Goal: Task Accomplishment & Management: Complete application form

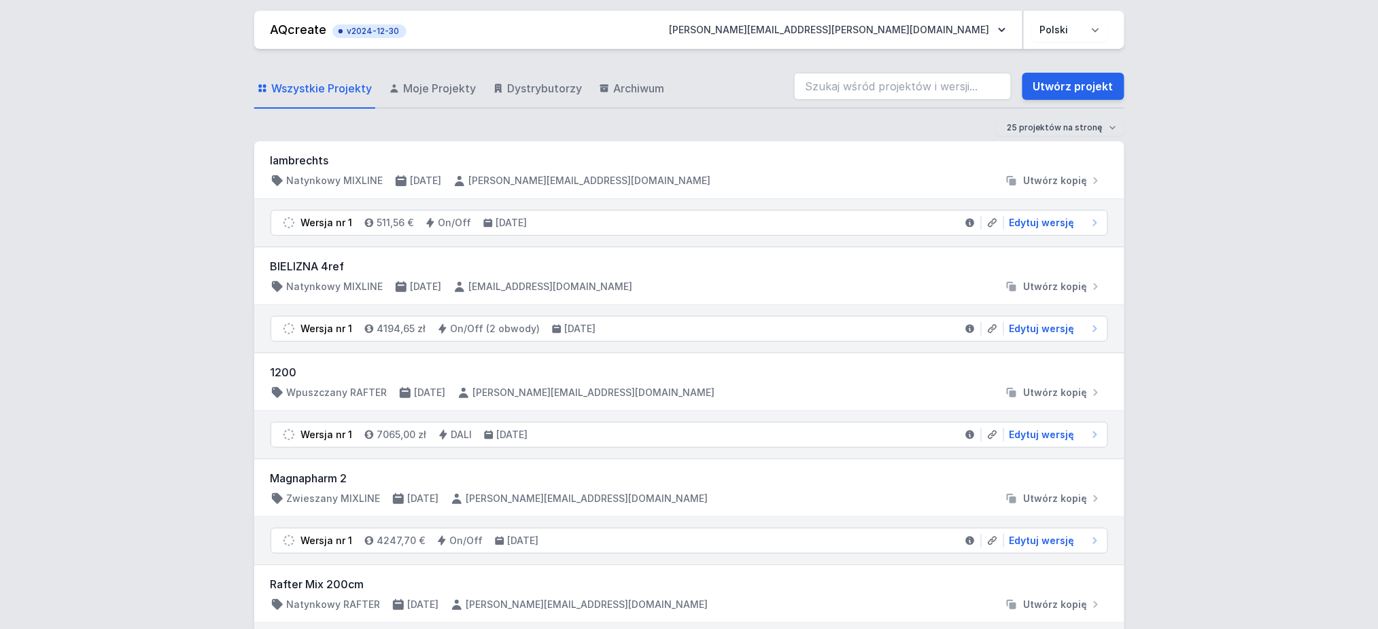
click at [1070, 105] on div "Wszystkie Projekty Moje Projekty Dystrybutorzy Archiwum Utwórz projekt" at bounding box center [689, 87] width 870 height 44
drag, startPoint x: 1071, startPoint y: 88, endPoint x: 29, endPoint y: 243, distance: 1052.7
click at [1071, 88] on link "Utwórz projekt" at bounding box center [1073, 86] width 102 height 27
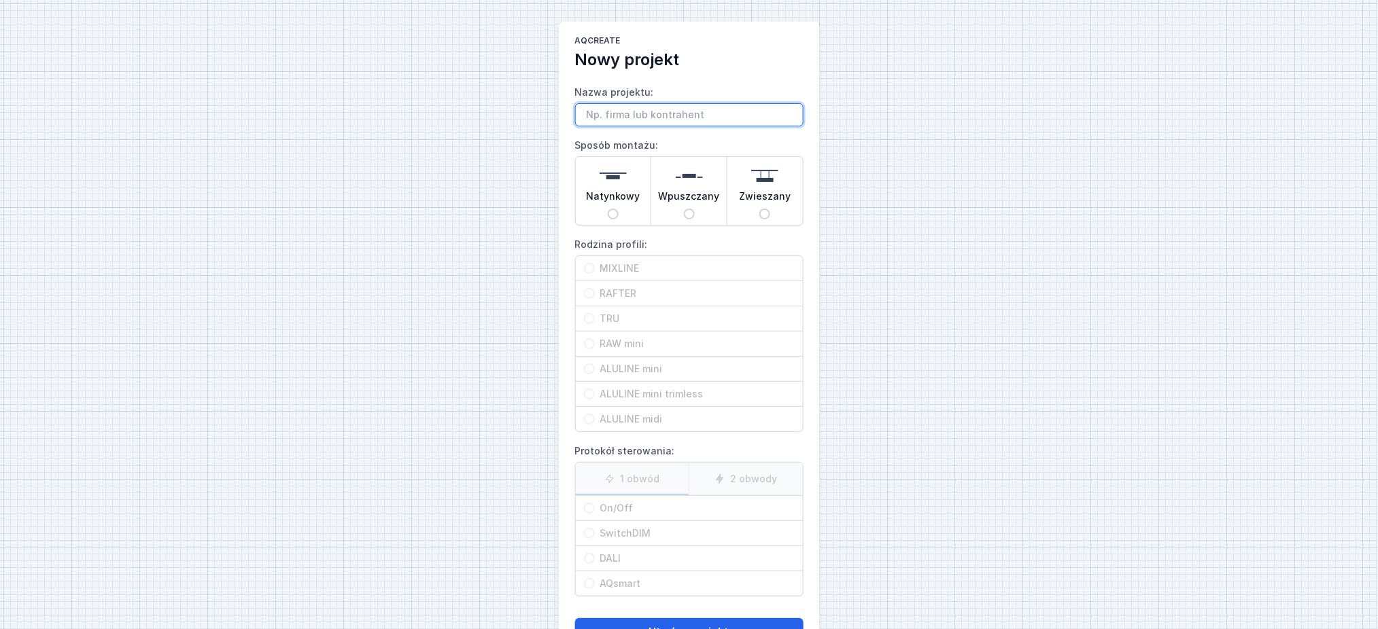
paste input "SET TRU 171 LED trim L930 PRO [PERSON_NAME]"
drag, startPoint x: 629, startPoint y: 116, endPoint x: 642, endPoint y: 120, distance: 13.1
click at [642, 120] on input "SET TRU 171 LED trim L930 PRO [PERSON_NAME]" at bounding box center [689, 114] width 228 height 23
type input "SET TRU 591 LED trim L930 PRO DALI"
click at [688, 215] on input "Wpuszczany" at bounding box center [689, 214] width 11 height 11
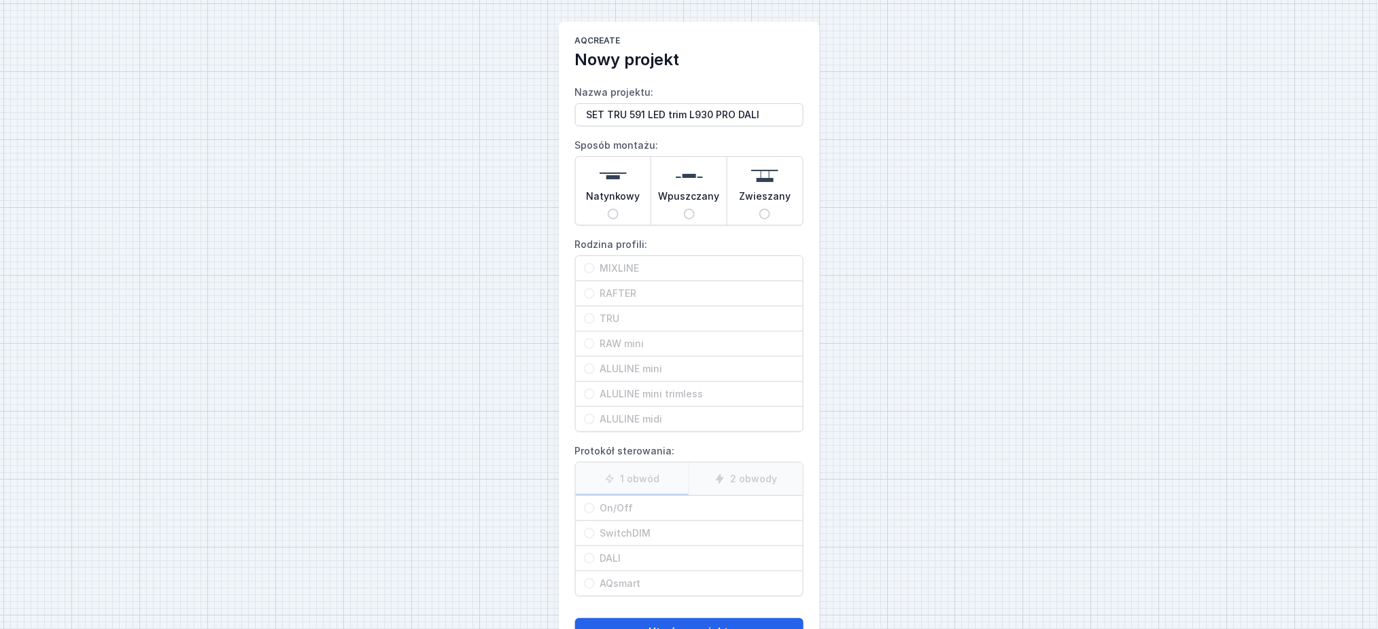
radio input "true"
click at [600, 314] on span "TRU" at bounding box center [695, 319] width 200 height 14
click at [595, 314] on input "TRU" at bounding box center [589, 318] width 11 height 11
radio input "true"
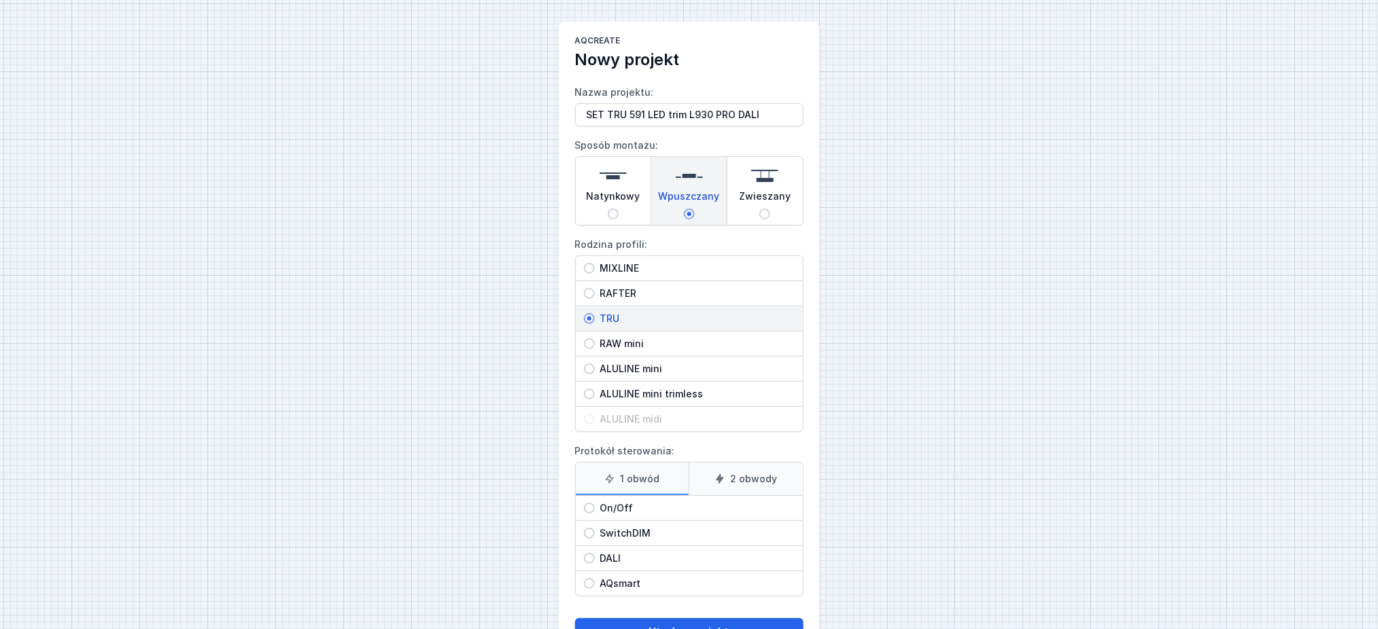
click at [634, 564] on span "DALI" at bounding box center [695, 559] width 200 height 14
click at [595, 564] on input "DALI" at bounding box center [589, 558] width 11 height 11
radio input "true"
click at [657, 625] on button "Utwórz projekt" at bounding box center [689, 632] width 228 height 27
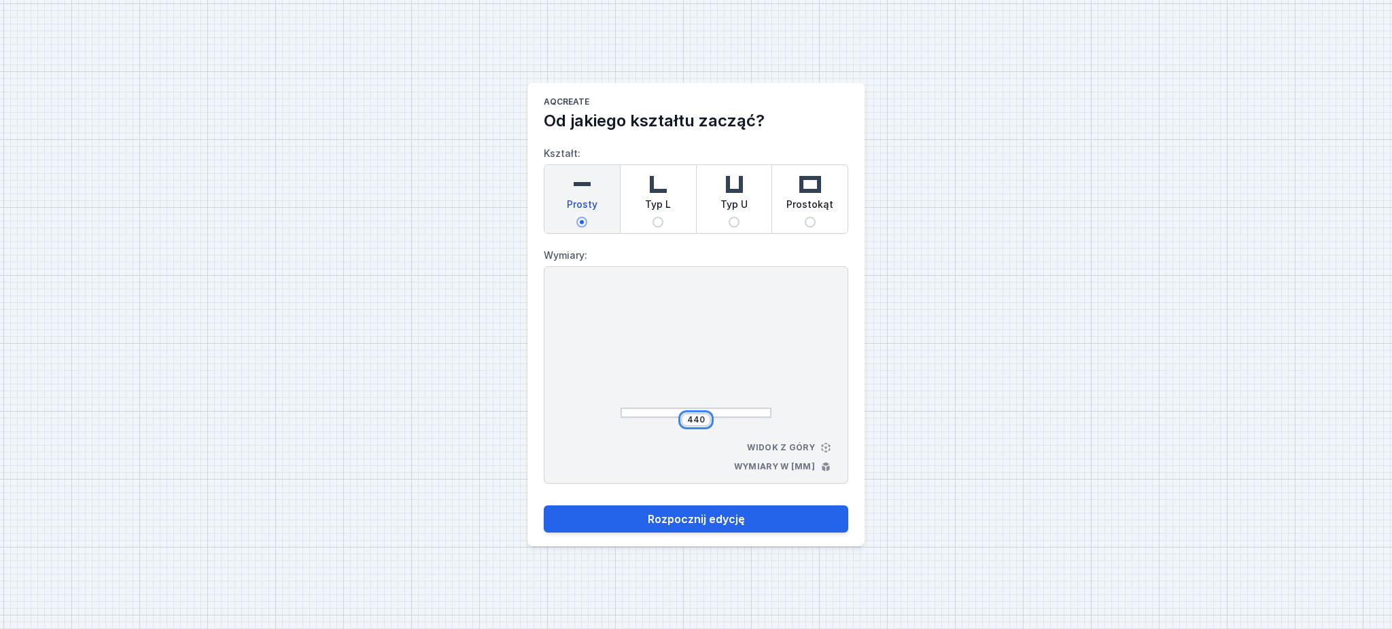
click at [698, 421] on input "440" at bounding box center [696, 420] width 22 height 11
type input "5904"
click at [741, 356] on div at bounding box center [696, 353] width 151 height 129
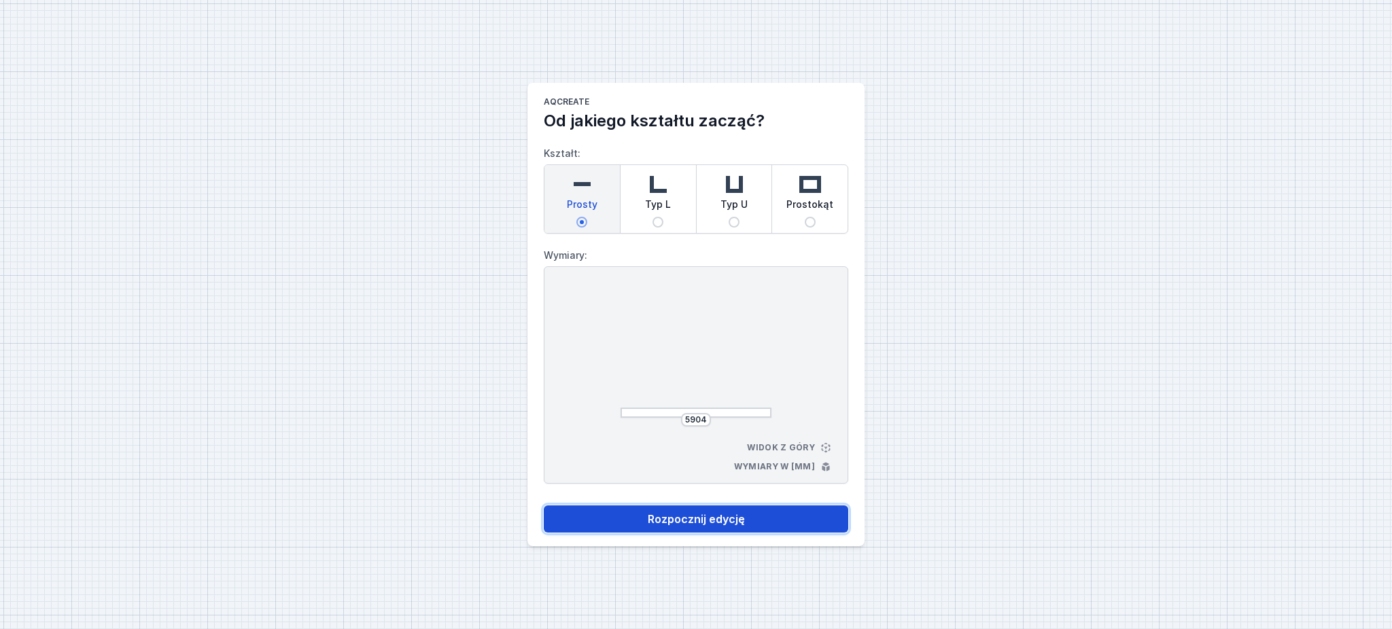
click at [697, 520] on button "Rozpocznij edycję" at bounding box center [696, 519] width 305 height 27
select select "M"
select select "3000"
select select "4"
select select "opal"
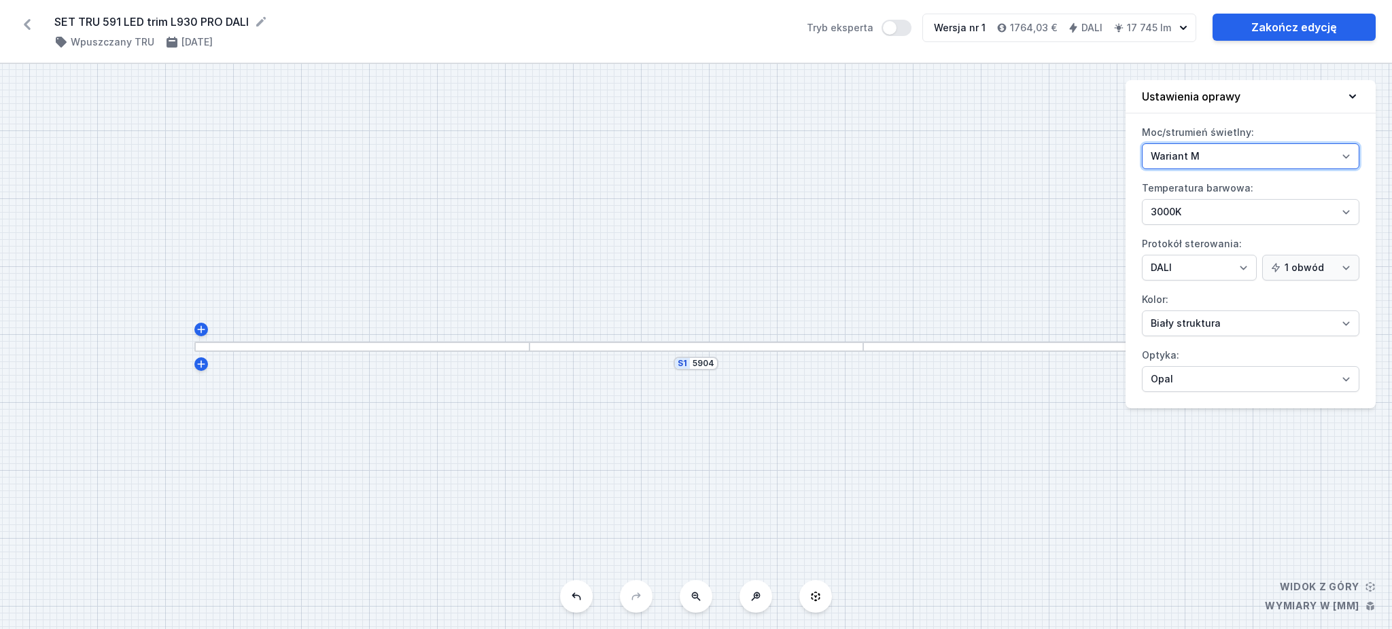
drag, startPoint x: 1220, startPoint y: 147, endPoint x: 1223, endPoint y: 166, distance: 19.2
click at [1220, 147] on select "Wariant L Wariant M" at bounding box center [1251, 156] width 218 height 26
select select "L"
click at [1142, 143] on select "Wariant L Wariant M" at bounding box center [1251, 156] width 218 height 26
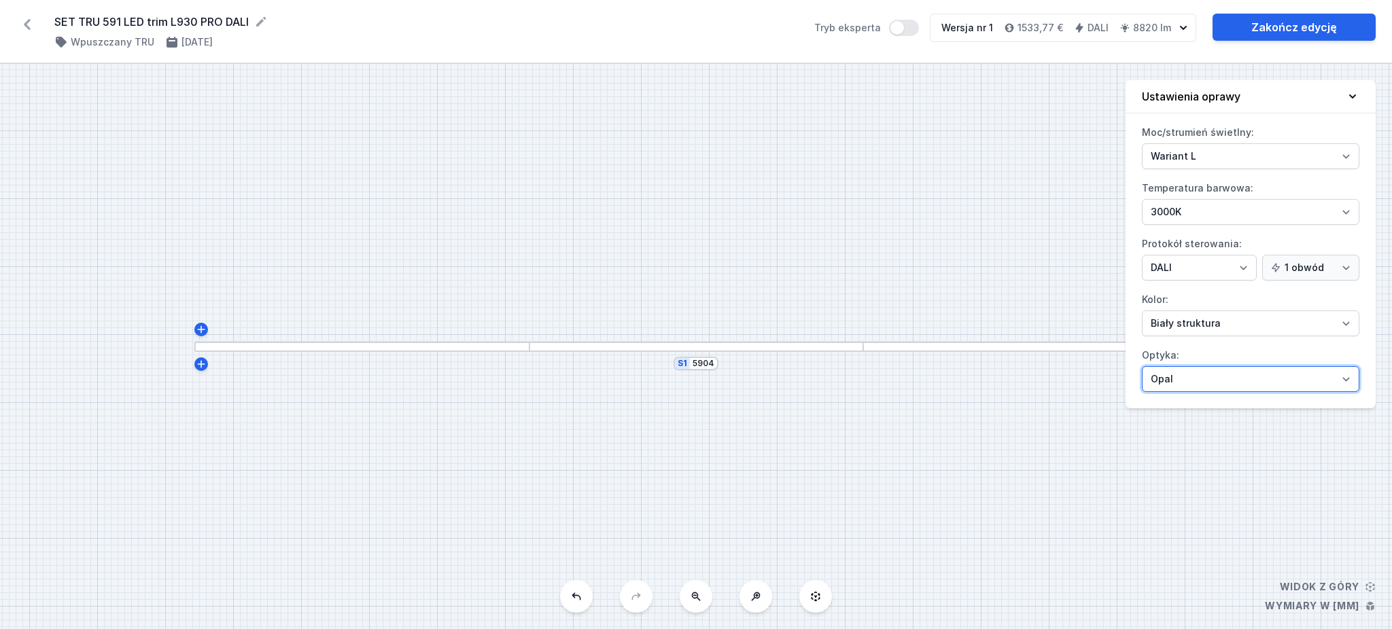
click at [1200, 389] on select "Mikropryzma Opal" at bounding box center [1251, 379] width 218 height 26
select select "microprism"
click at [1142, 366] on select "Mikropryzma Opal" at bounding box center [1251, 379] width 218 height 26
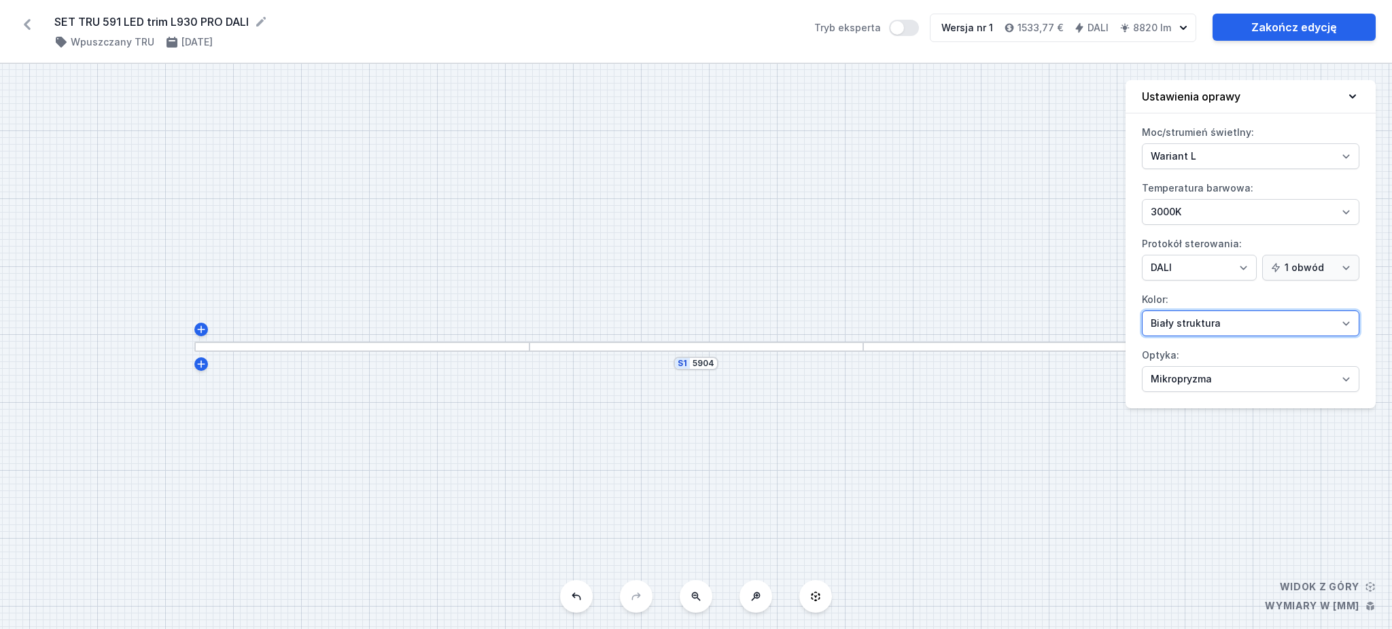
click at [1209, 319] on select "[PERSON_NAME] struktura [PERSON_NAME] struktura Złoty struktura Miedziany [PERS…" at bounding box center [1251, 324] width 218 height 26
select select "2"
click at [1142, 311] on select "[PERSON_NAME] struktura [PERSON_NAME] struktura Złoty struktura Miedziany [PERS…" at bounding box center [1251, 324] width 218 height 26
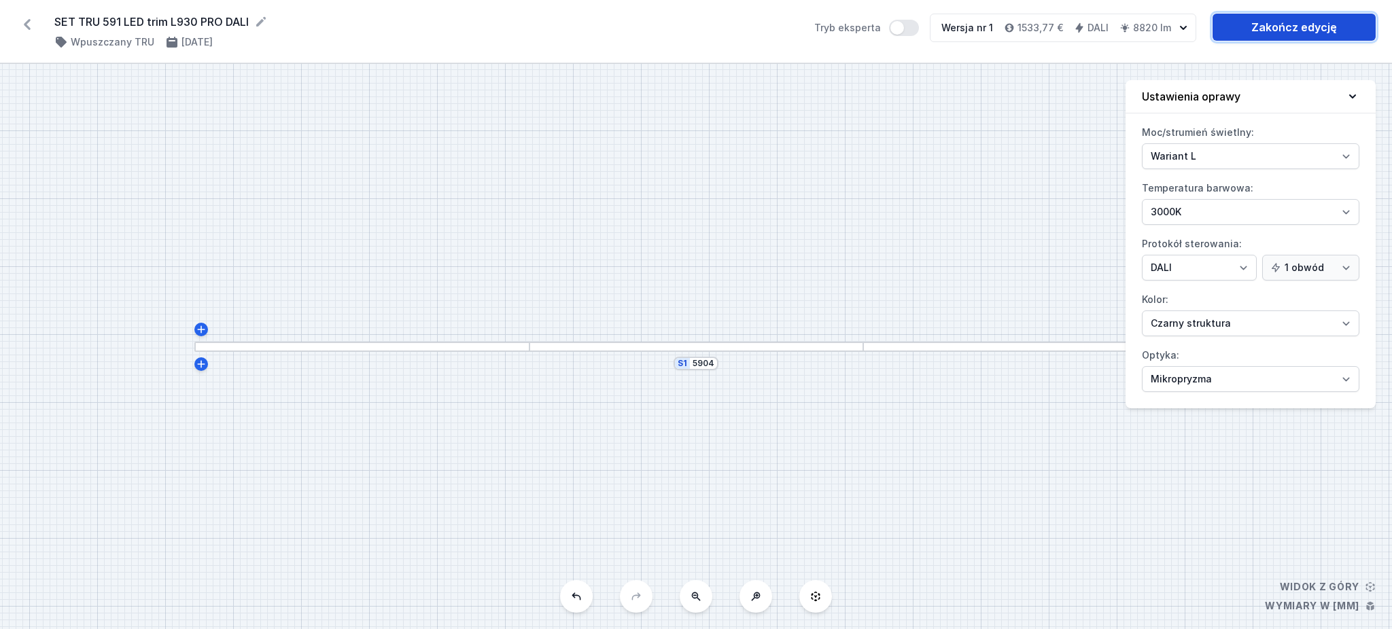
click at [1289, 25] on link "Zakończ edycję" at bounding box center [1294, 27] width 163 height 27
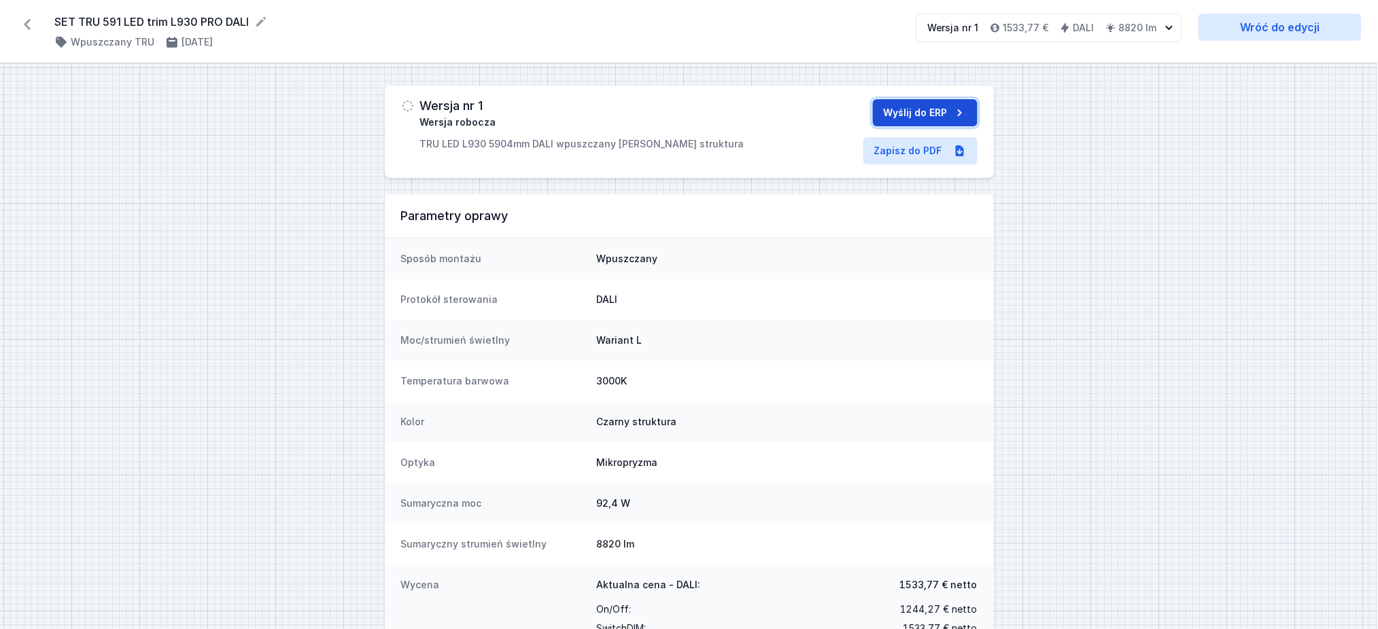
click at [916, 114] on button "Wyślij do ERP" at bounding box center [925, 112] width 105 height 27
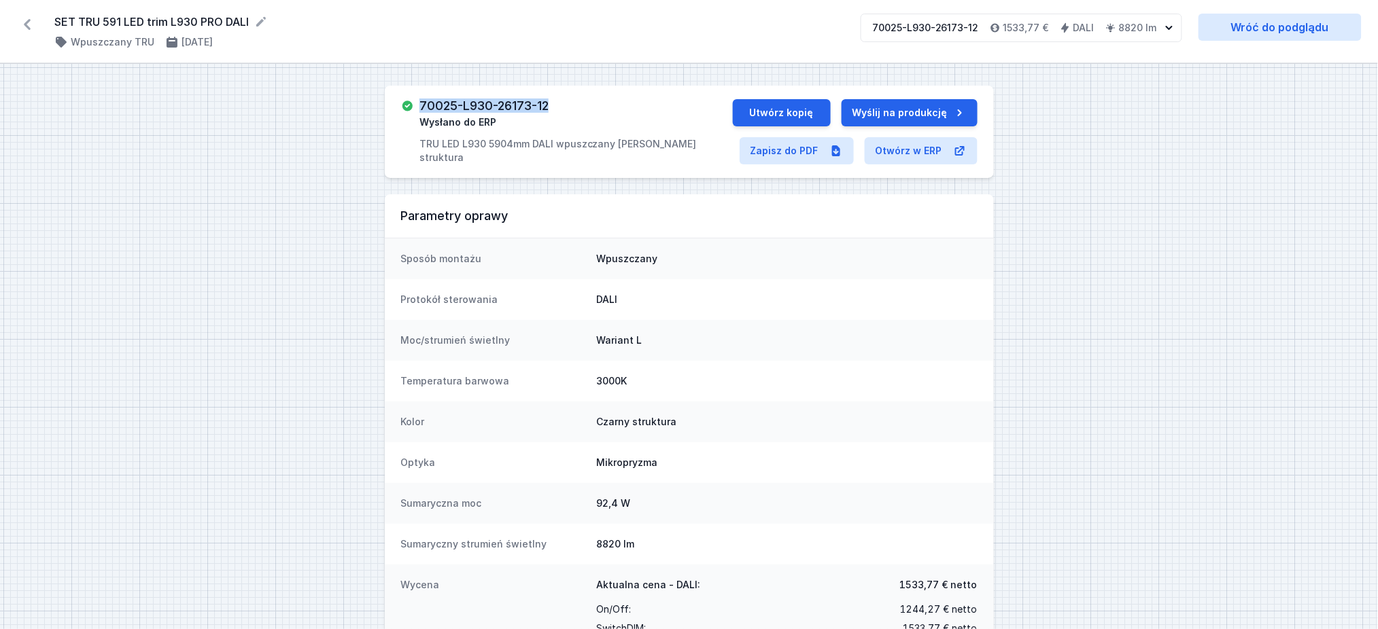
drag, startPoint x: 420, startPoint y: 108, endPoint x: 436, endPoint y: 3, distance: 105.8
click at [576, 97] on div "70025-L930-26173-12 Wysłano do ERP TRU LED L930 5904mm DALI wpuszczany [PERSON_…" at bounding box center [689, 132] width 609 height 92
drag, startPoint x: 67, startPoint y: 16, endPoint x: 247, endPoint y: 8, distance: 180.3
click at [247, 8] on div "SET TRU 591 LED trim L930 PRO DALI ( 11920 /v 1 ) Wpuszczany TRU [DATE] 70025-L…" at bounding box center [689, 31] width 1378 height 63
drag, startPoint x: 84, startPoint y: 28, endPoint x: 251, endPoint y: 14, distance: 167.8
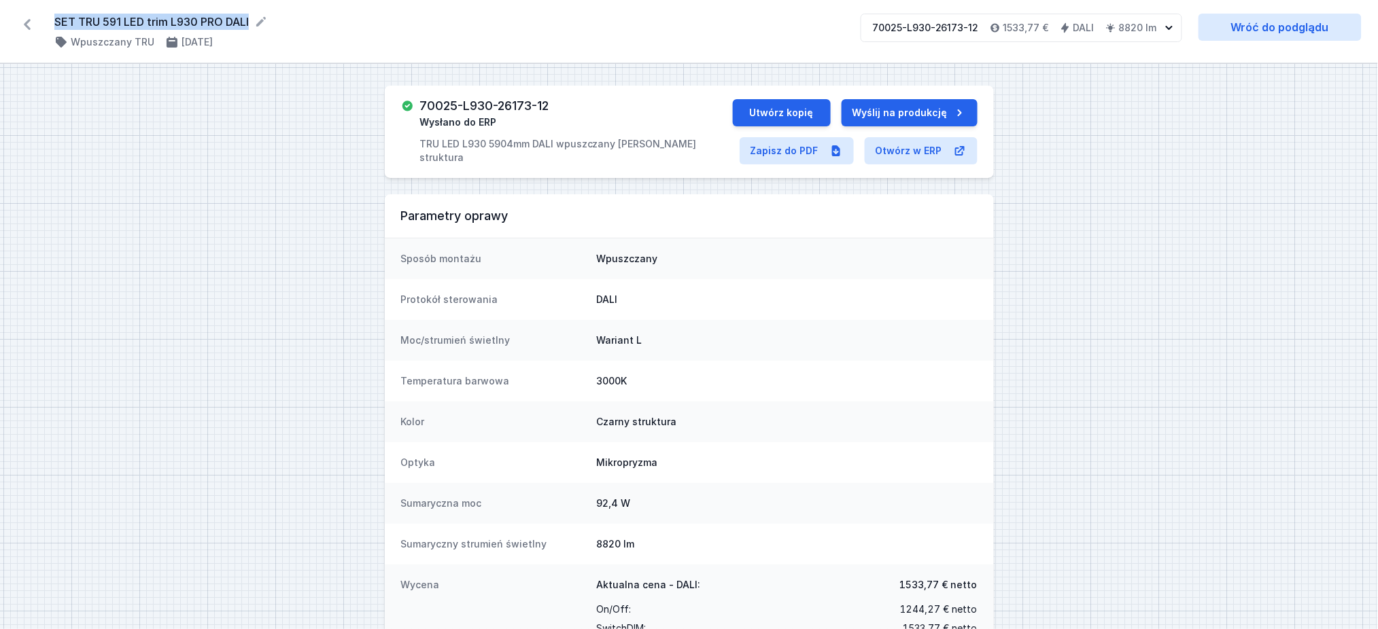
click at [251, 14] on div "SET TRU 591 LED trim L930 PRO DALI ( 11920 /v 1 ) Wpuszczany TRU [DATE] 70025-L…" at bounding box center [689, 31] width 1378 height 63
copy form "SET TRU 591 LED trim L930 PRO DALI"
click at [29, 30] on icon at bounding box center [27, 25] width 22 height 22
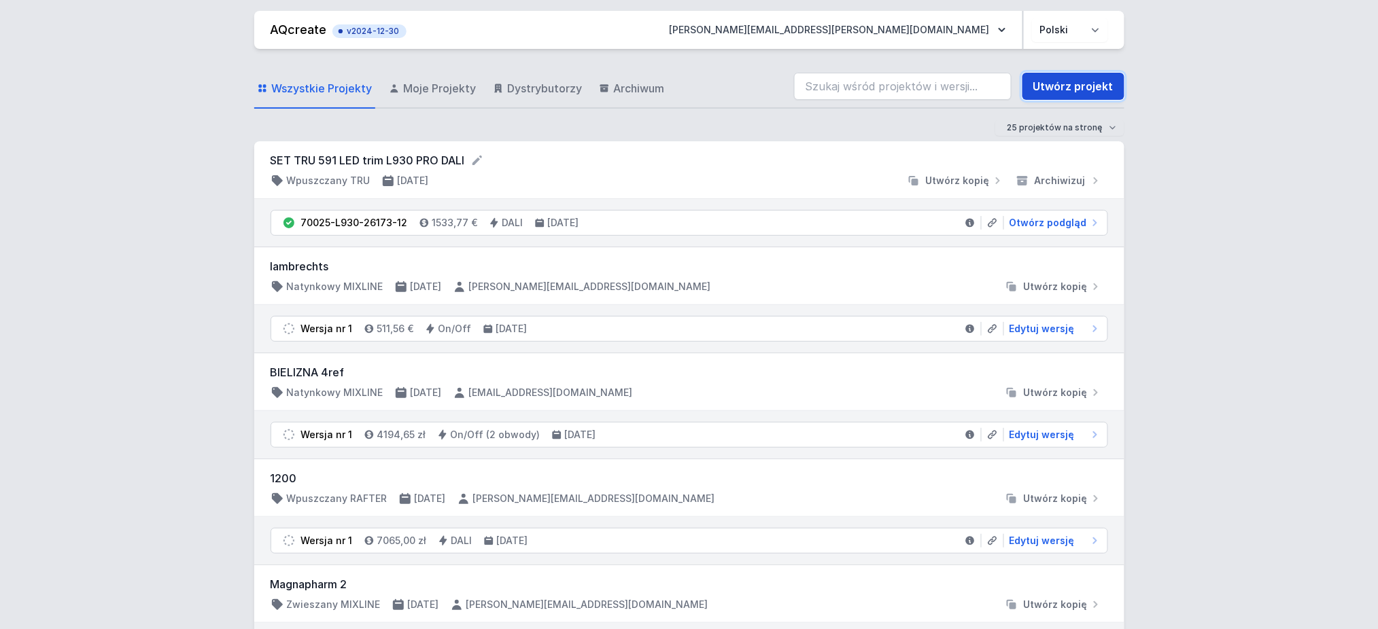
click at [1086, 88] on link "Utwórz projekt" at bounding box center [1073, 86] width 102 height 27
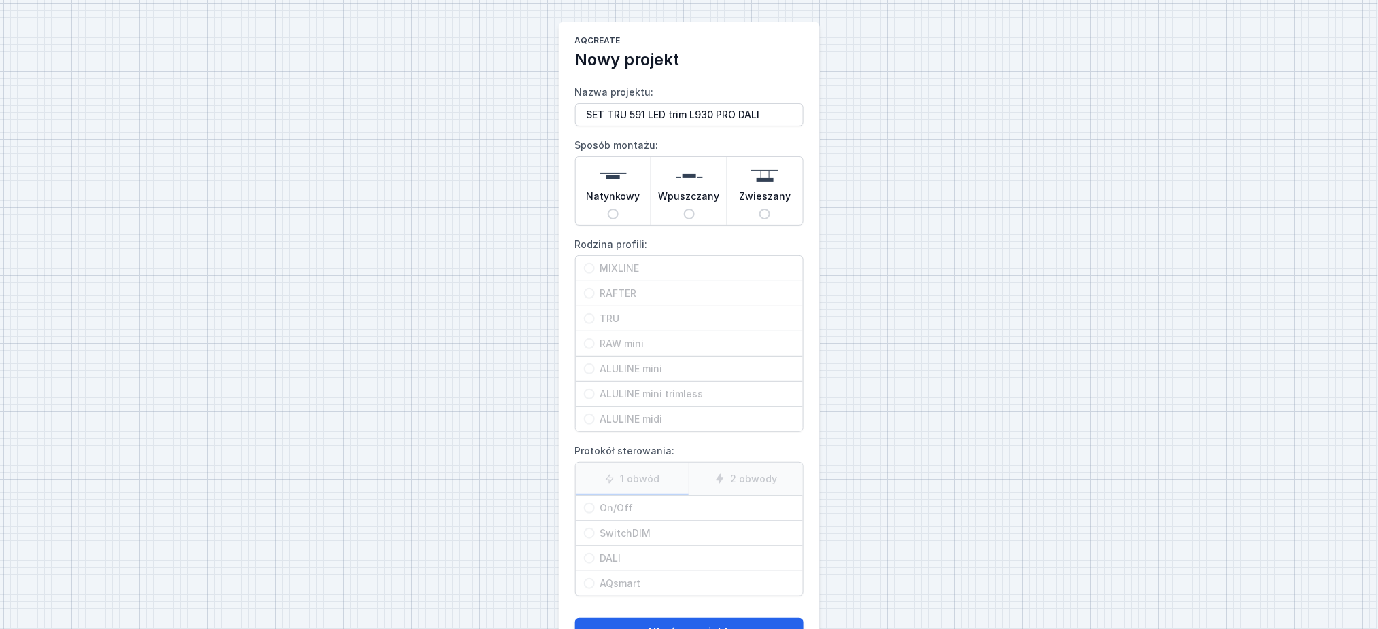
click at [636, 116] on input "SET TRU 591 LED trim L930 PRO DALI" at bounding box center [689, 114] width 228 height 23
type input "SET TRU 395 LED trim L930 PRO DALI"
click at [694, 215] on div "Wpuszczany" at bounding box center [688, 191] width 75 height 68
click at [694, 215] on input "Wpuszczany" at bounding box center [689, 214] width 11 height 11
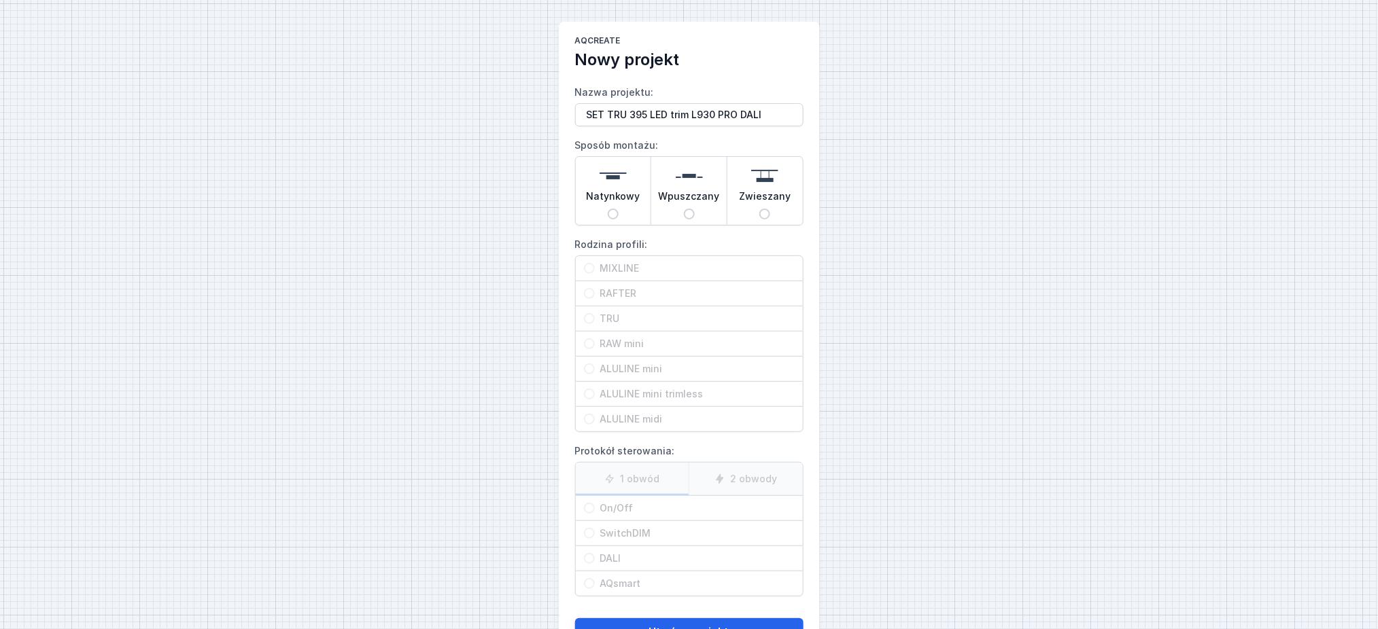
radio input "true"
drag, startPoint x: 606, startPoint y: 318, endPoint x: 625, endPoint y: 327, distance: 20.4
click at [607, 319] on span "TRU" at bounding box center [695, 319] width 200 height 14
click at [595, 319] on input "TRU" at bounding box center [589, 318] width 11 height 11
radio input "true"
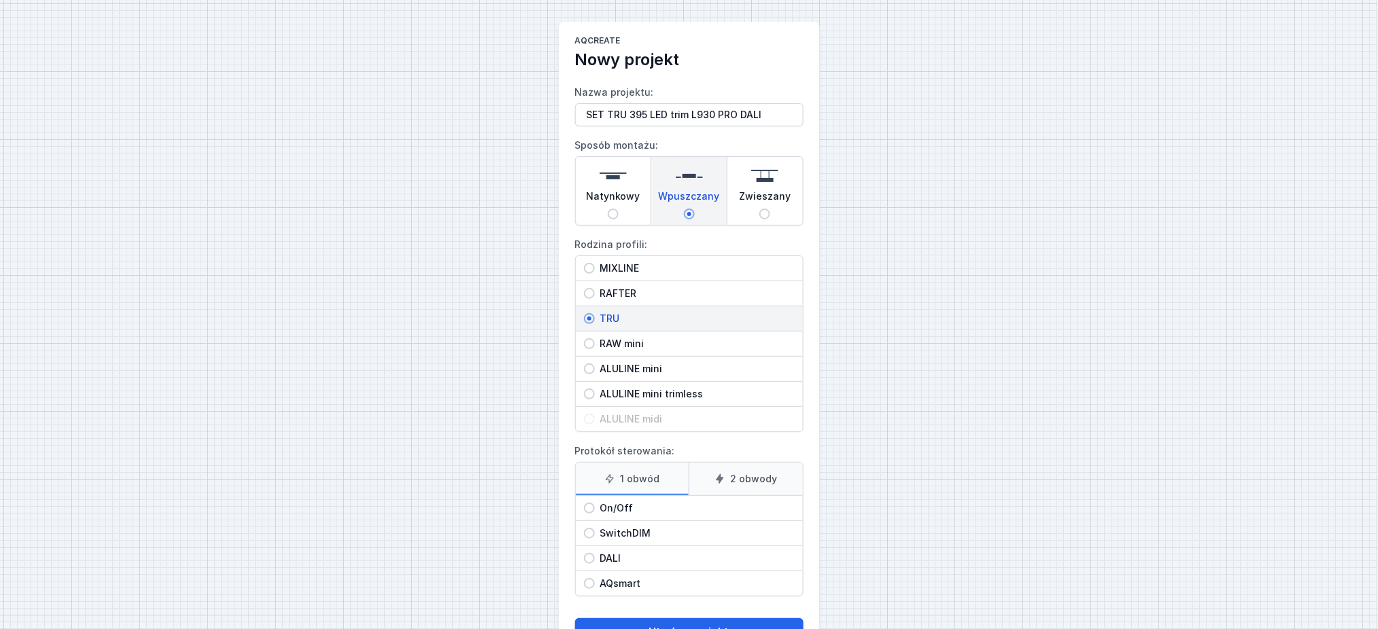
click at [608, 563] on span "DALI" at bounding box center [695, 559] width 200 height 14
click at [595, 563] on input "DALI" at bounding box center [589, 558] width 11 height 11
radio input "true"
click at [642, 621] on button "Utwórz projekt" at bounding box center [689, 632] width 228 height 27
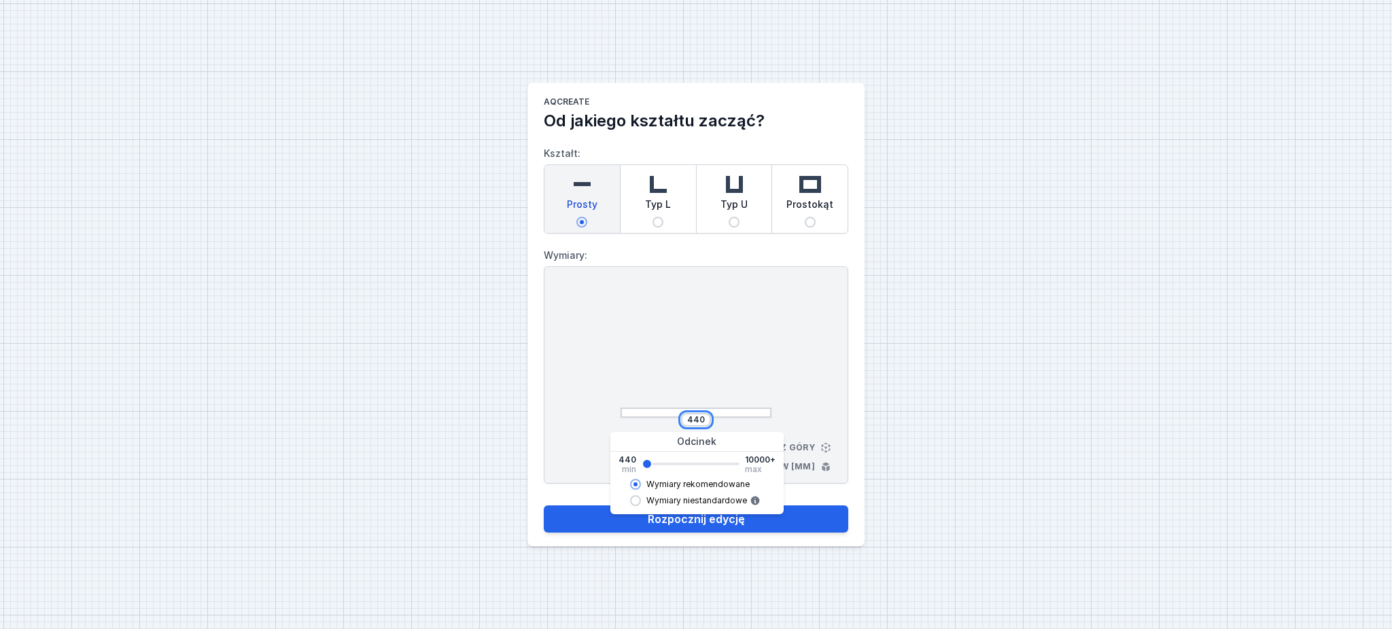
click at [701, 419] on input "440" at bounding box center [696, 420] width 22 height 11
type input "3942"
click at [770, 364] on div at bounding box center [696, 353] width 151 height 129
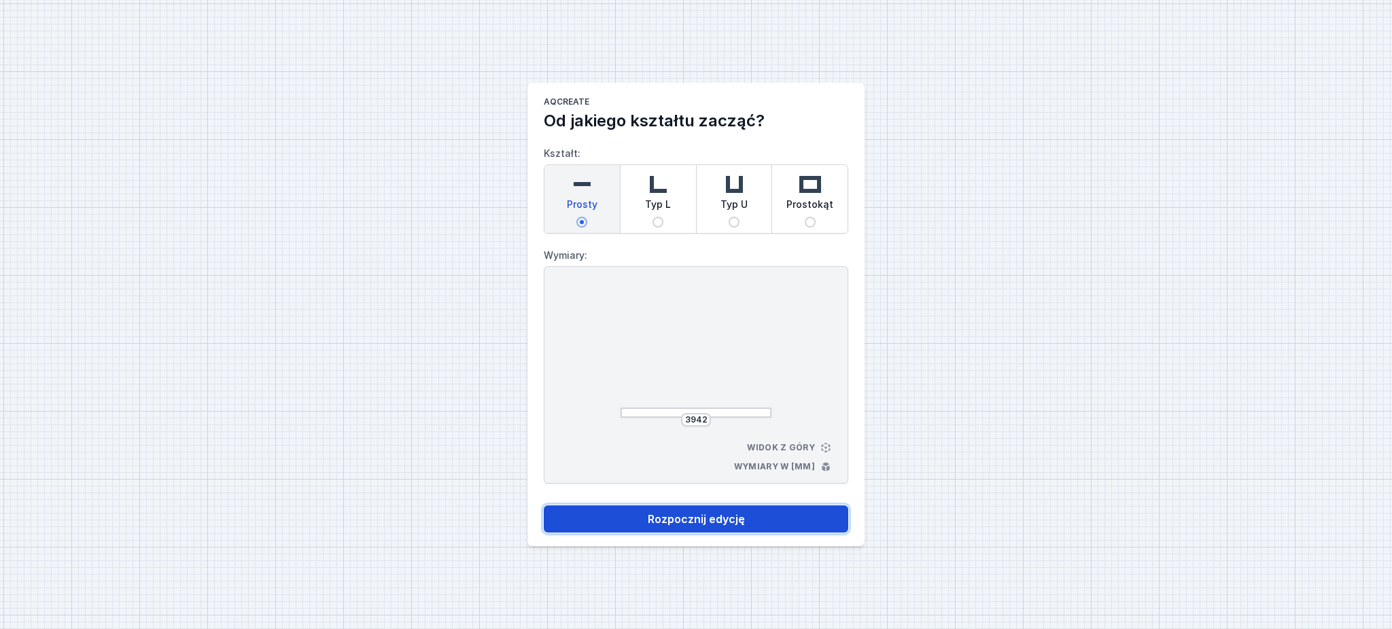
click at [697, 518] on button "Rozpocznij edycję" at bounding box center [696, 519] width 305 height 27
select select "M"
select select "3000"
select select "4"
select select "opal"
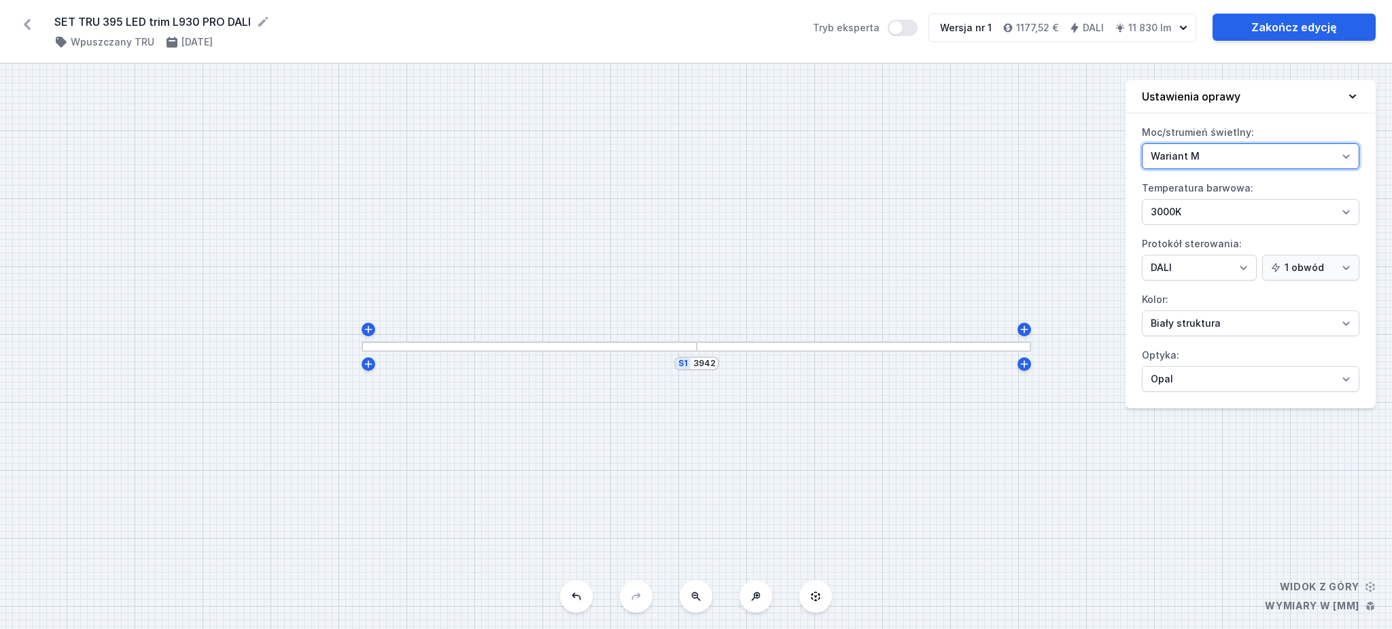
drag, startPoint x: 1194, startPoint y: 156, endPoint x: 1203, endPoint y: 160, distance: 9.7
click at [1200, 158] on select "Wariant L Wariant M" at bounding box center [1251, 156] width 218 height 26
select select "L"
click at [1142, 143] on select "Wariant L Wariant M" at bounding box center [1251, 156] width 218 height 26
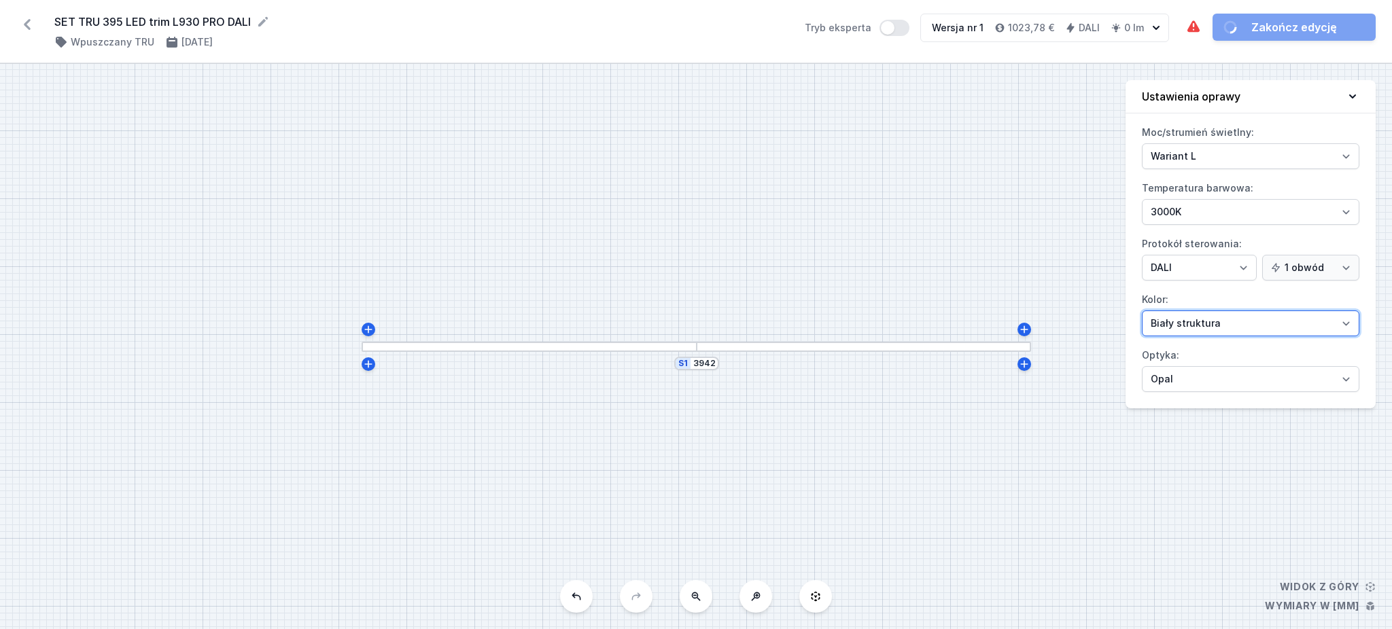
drag, startPoint x: 1190, startPoint y: 315, endPoint x: 1187, endPoint y: 335, distance: 19.9
click at [1190, 318] on select "[PERSON_NAME] struktura [PERSON_NAME] struktura Złoty struktura Miedziany [PERS…" at bounding box center [1251, 324] width 218 height 26
select select "2"
click at [1142, 311] on select "[PERSON_NAME] struktura [PERSON_NAME] struktura Złoty struktura Miedziany [PERS…" at bounding box center [1251, 324] width 218 height 26
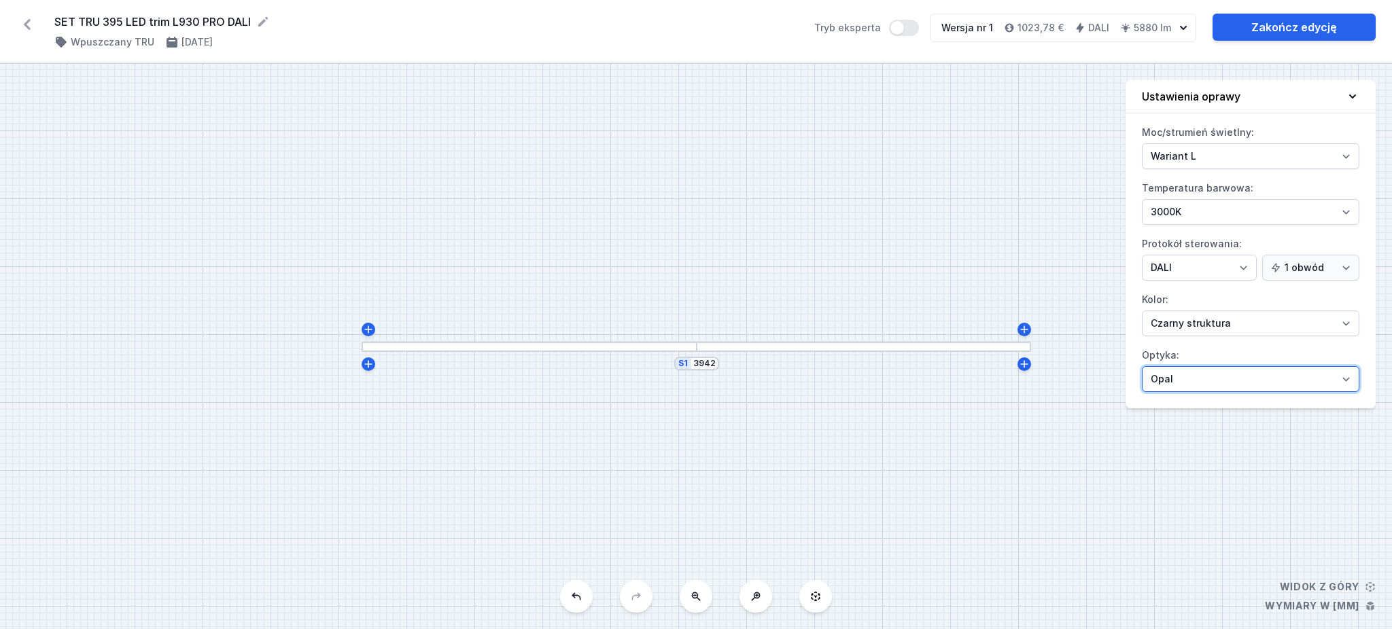
click at [1180, 383] on select "Mikropryzma Opal" at bounding box center [1251, 379] width 218 height 26
select select "microprism"
click at [1142, 366] on select "Mikropryzma Opal" at bounding box center [1251, 379] width 218 height 26
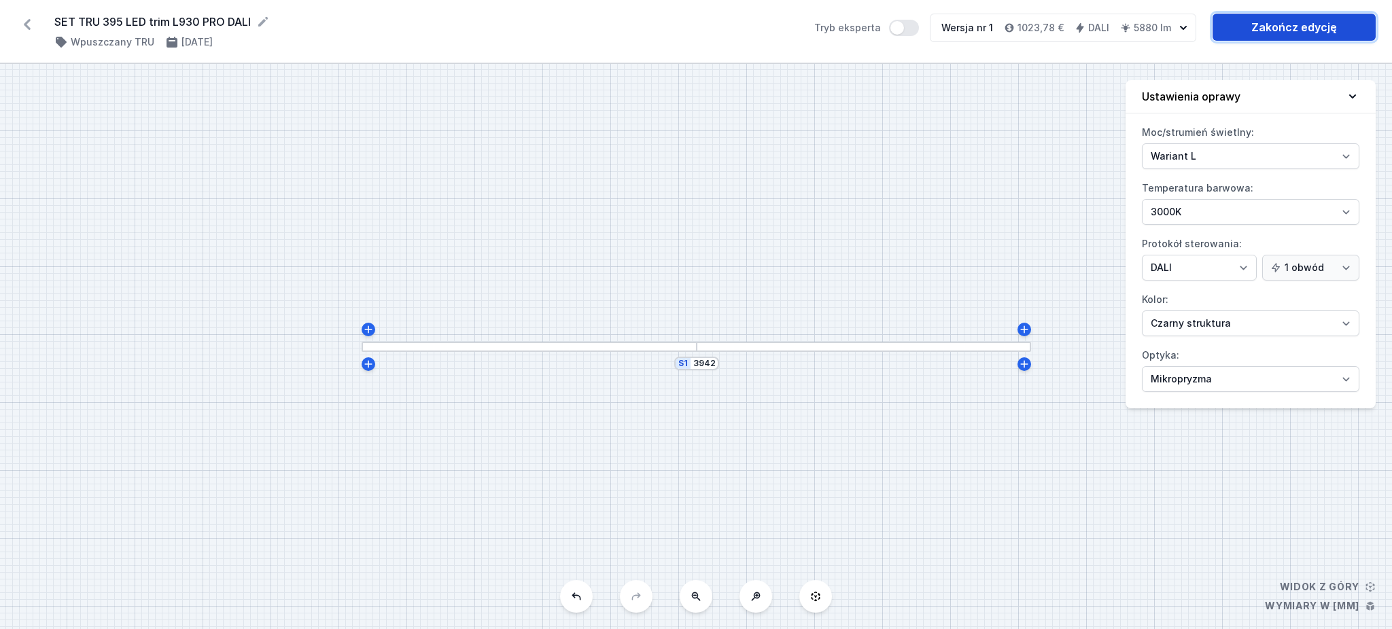
click at [1287, 16] on link "Zakończ edycję" at bounding box center [1294, 27] width 163 height 27
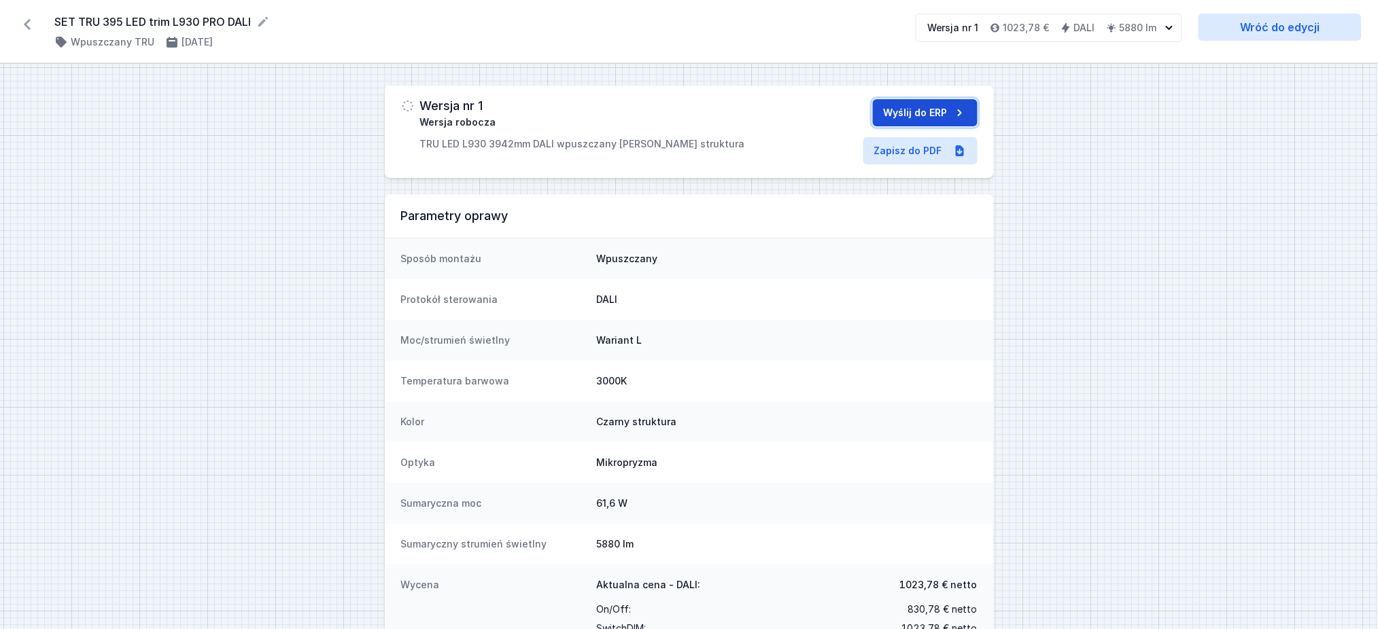
drag, startPoint x: 922, startPoint y: 110, endPoint x: 678, endPoint y: 121, distance: 243.6
click at [920, 110] on button "Wyślij do ERP" at bounding box center [925, 112] width 105 height 27
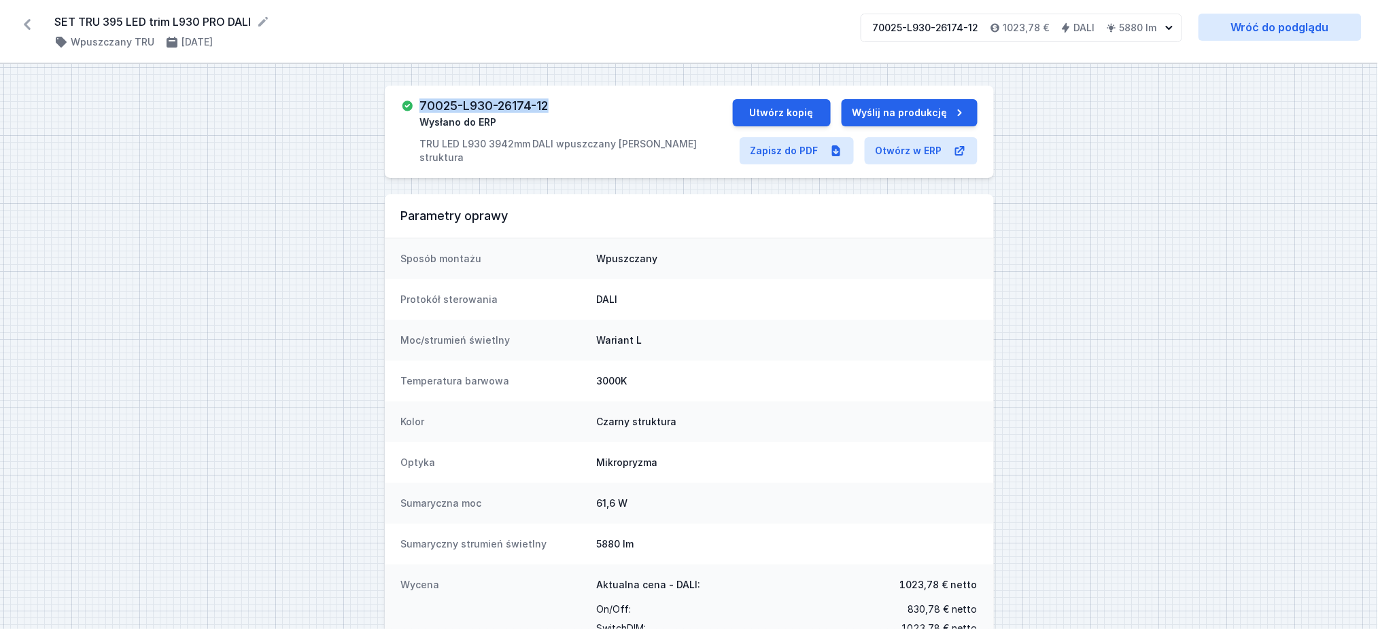
drag, startPoint x: 420, startPoint y: 110, endPoint x: 555, endPoint y: 65, distance: 142.5
click at [574, 93] on div "70025-L930-26174-12 Wysłano do ERP TRU LED L930 3942mm DALI wpuszczany [PERSON_…" at bounding box center [689, 132] width 609 height 92
drag, startPoint x: 60, startPoint y: 17, endPoint x: 258, endPoint y: 18, distance: 197.1
click at [258, 18] on div "SET TRU 395 LED trim L930 PRO DALI ( 11921 /v 1 ) Wpuszczany TRU [DATE] 70025-L…" at bounding box center [689, 31] width 1378 height 63
copy div "SET TRU 395 LED trim L930 PRO DALI ( 11921 /v 1 )"
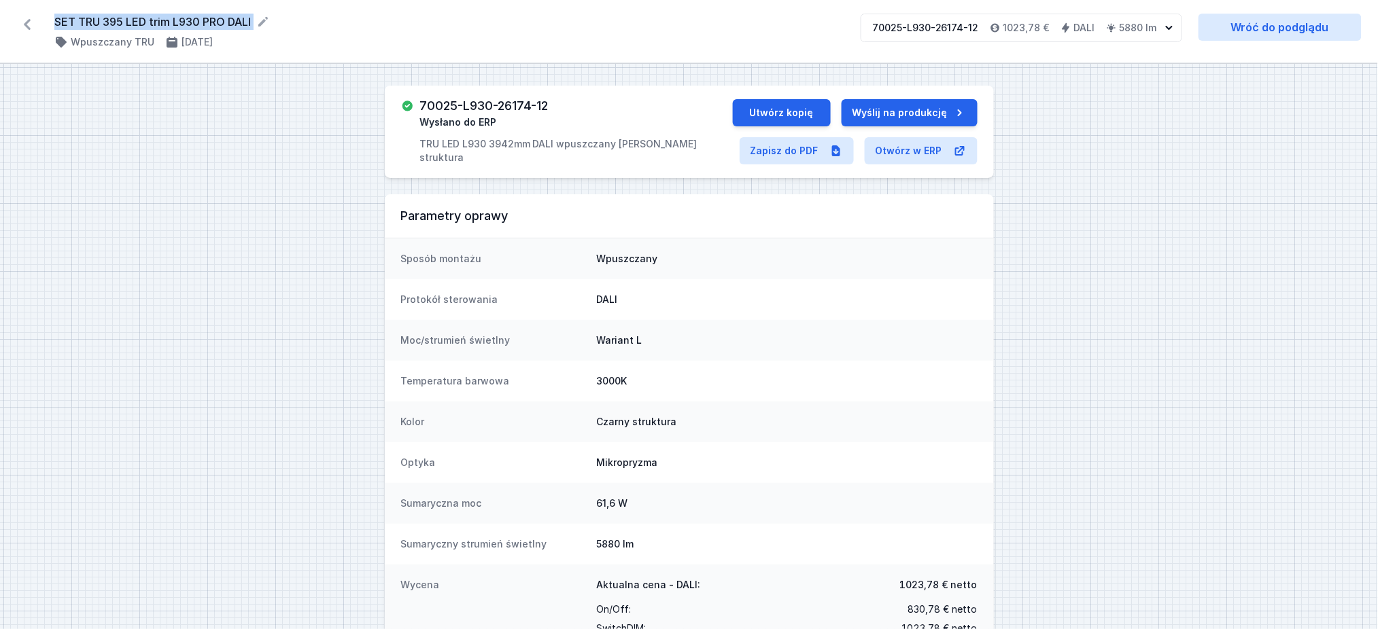
click at [26, 31] on icon at bounding box center [27, 25] width 22 height 22
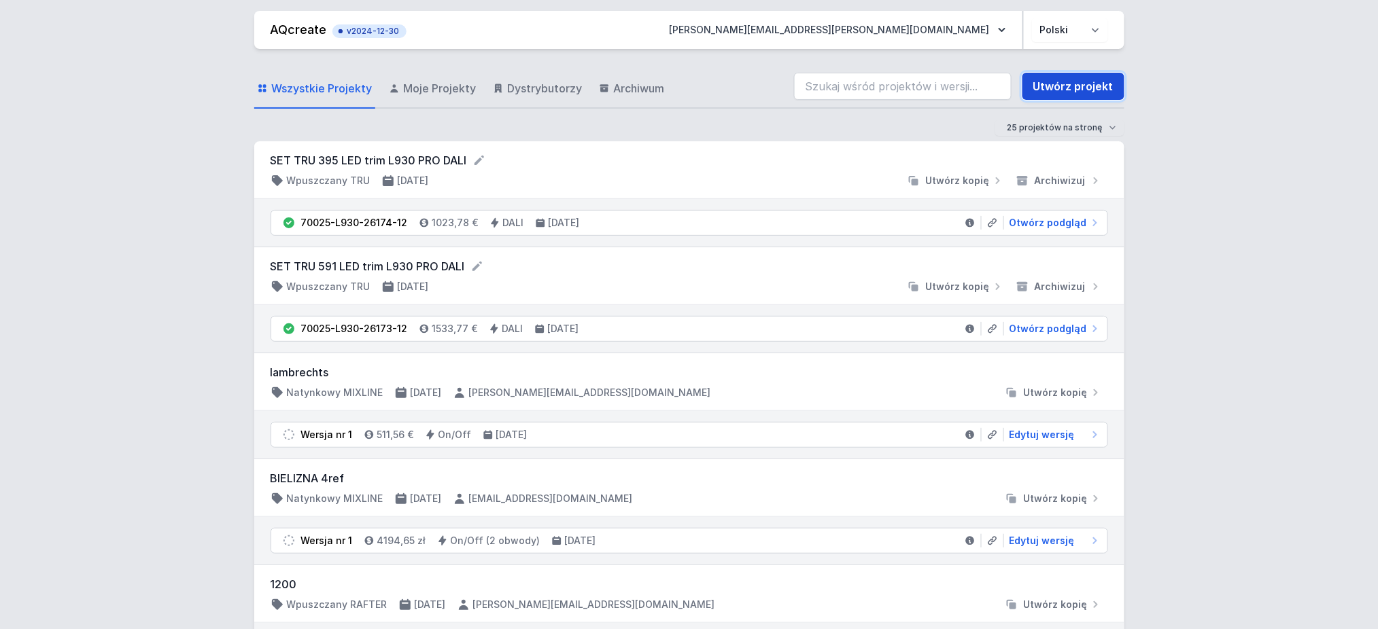
click at [1098, 86] on link "Utwórz projekt" at bounding box center [1073, 86] width 102 height 27
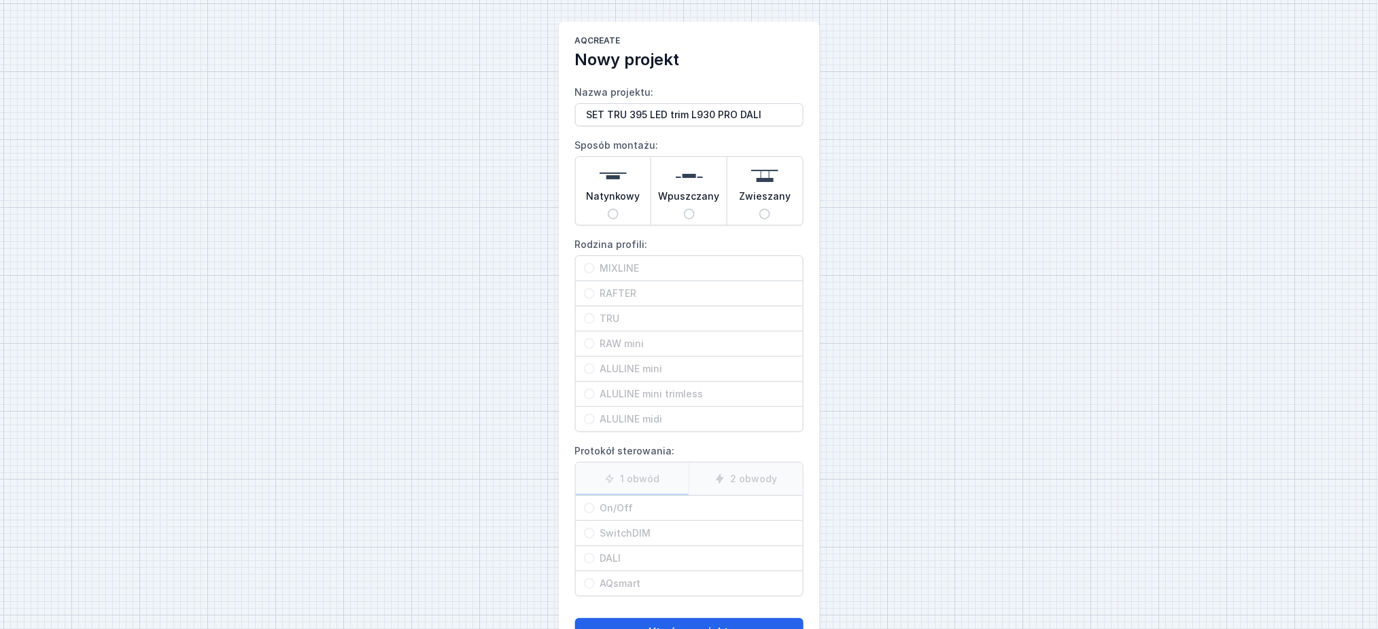
click at [638, 114] on input "SET TRU 395 LED trim L930 PRO DALI" at bounding box center [689, 114] width 228 height 23
type input "SET TRU 297 LED trim L930 PRO [PERSON_NAME]"
click at [693, 217] on input "Wpuszczany" at bounding box center [689, 214] width 11 height 11
radio input "true"
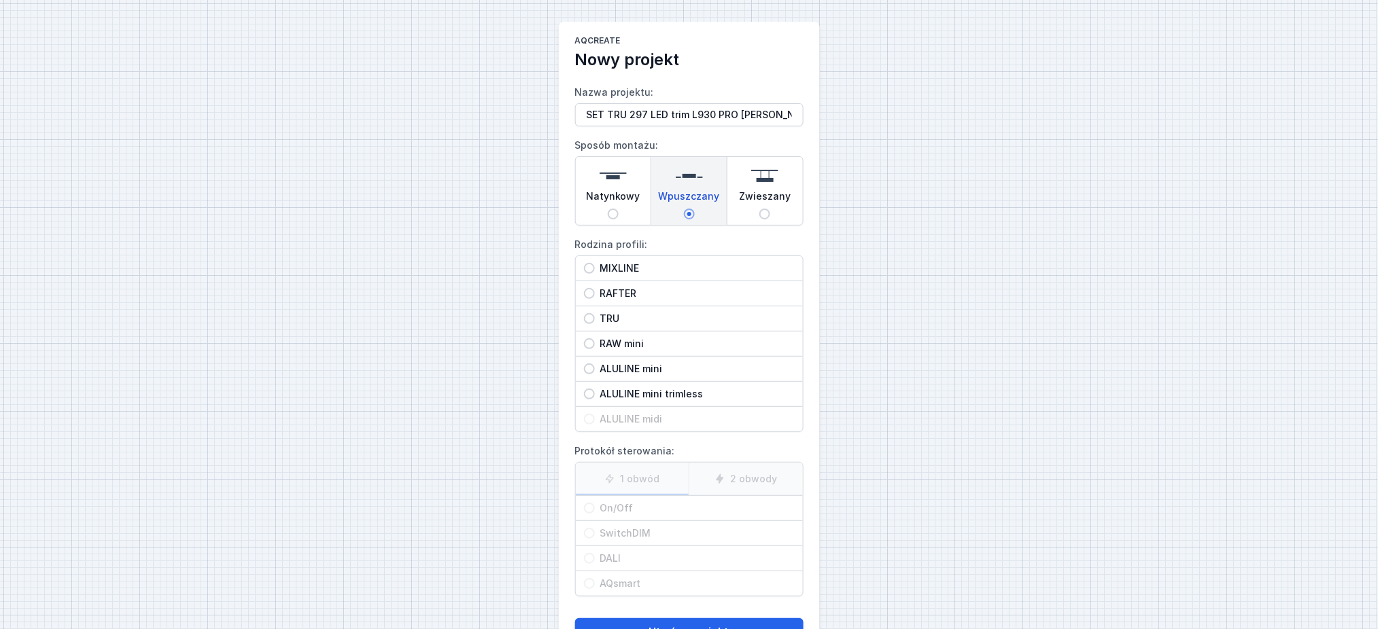
click at [617, 311] on div "TRU" at bounding box center [689, 319] width 227 height 24
click at [595, 313] on input "TRU" at bounding box center [589, 318] width 11 height 11
radio input "true"
click at [616, 559] on span "DALI" at bounding box center [695, 559] width 200 height 14
click at [595, 559] on input "DALI" at bounding box center [589, 558] width 11 height 11
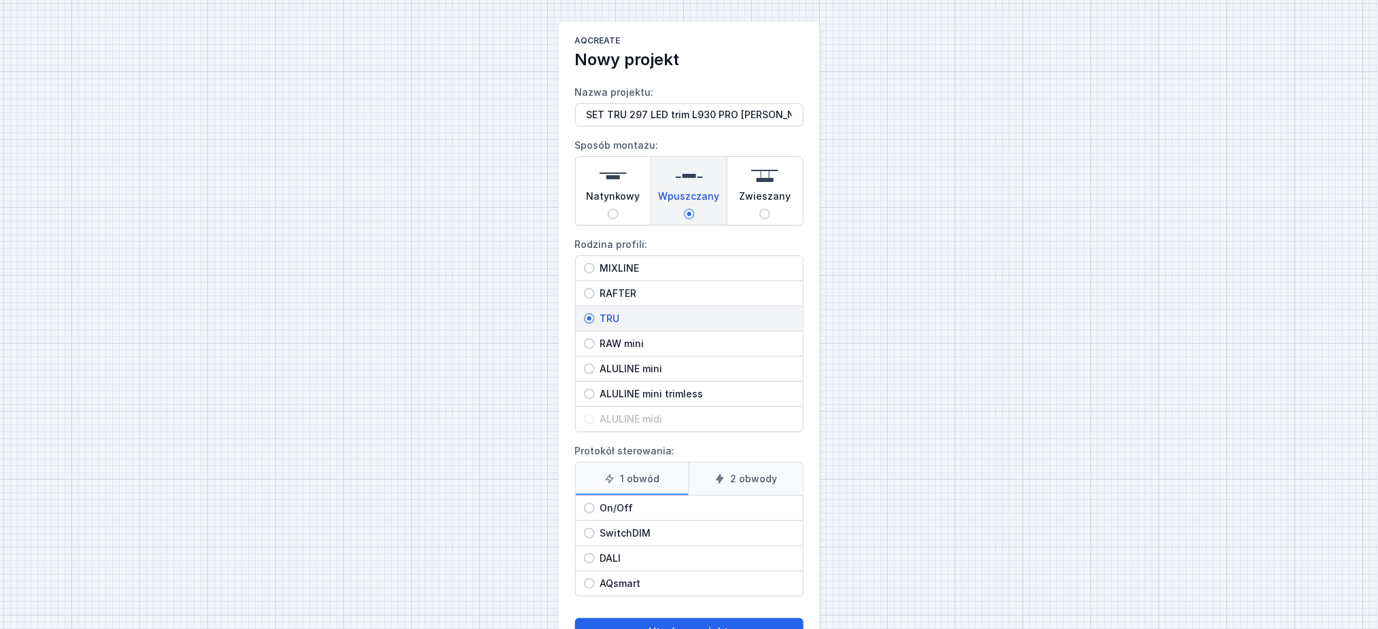
radio input "true"
click at [640, 621] on button "Utwórz projekt" at bounding box center [689, 632] width 228 height 27
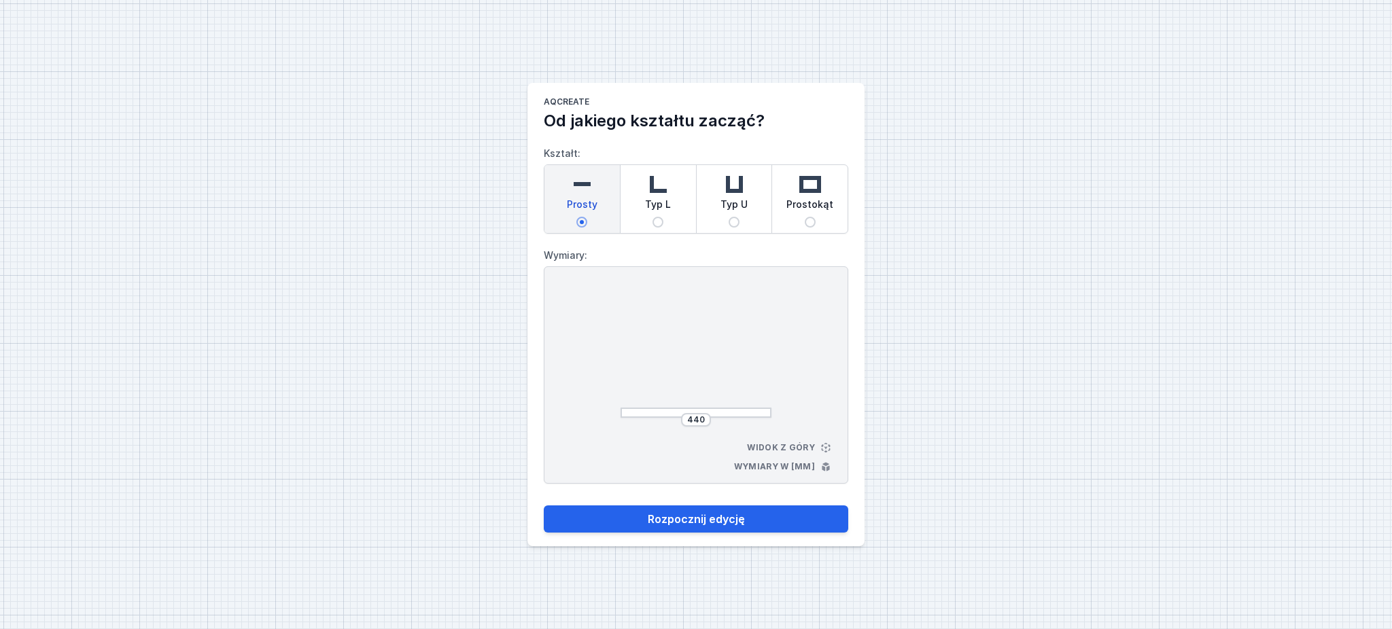
click at [693, 425] on div "440" at bounding box center [696, 420] width 30 height 14
click at [697, 416] on input "440" at bounding box center [696, 420] width 22 height 11
click at [753, 347] on div at bounding box center [696, 353] width 151 height 129
click at [687, 415] on input "3942" at bounding box center [696, 420] width 22 height 11
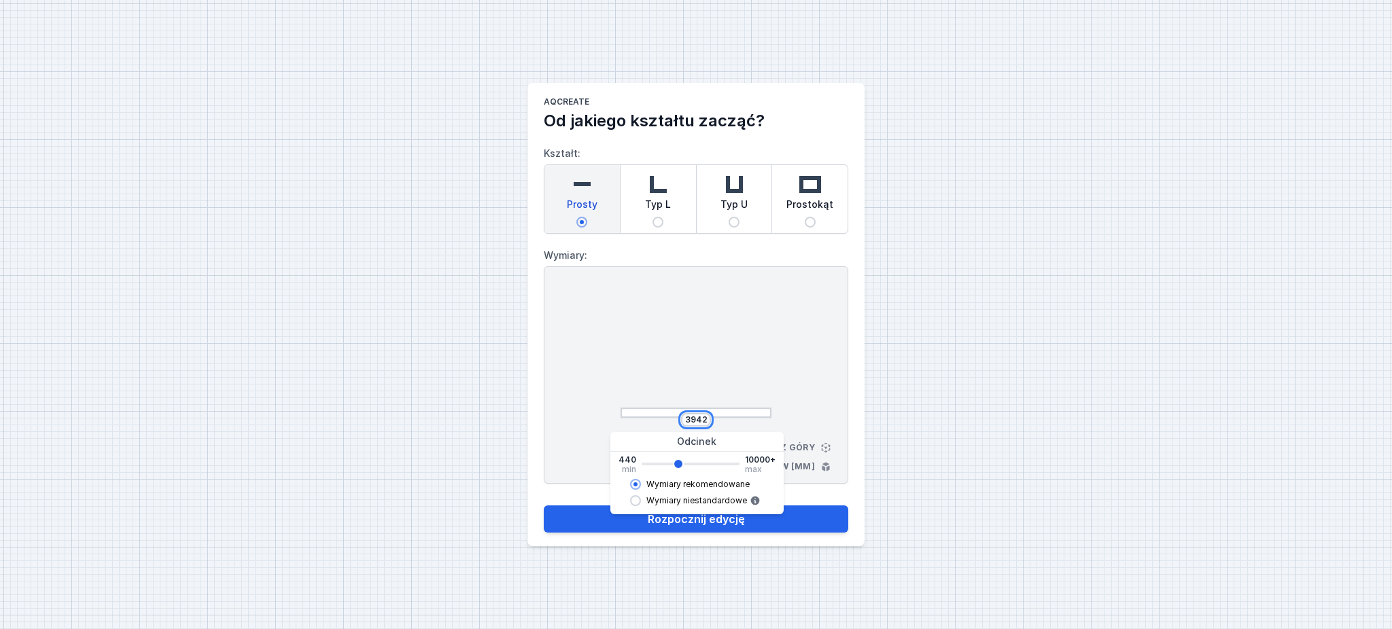
click at [687, 415] on input "3942" at bounding box center [696, 420] width 22 height 11
type input "2"
type input "3940"
type input "29"
type input "3940"
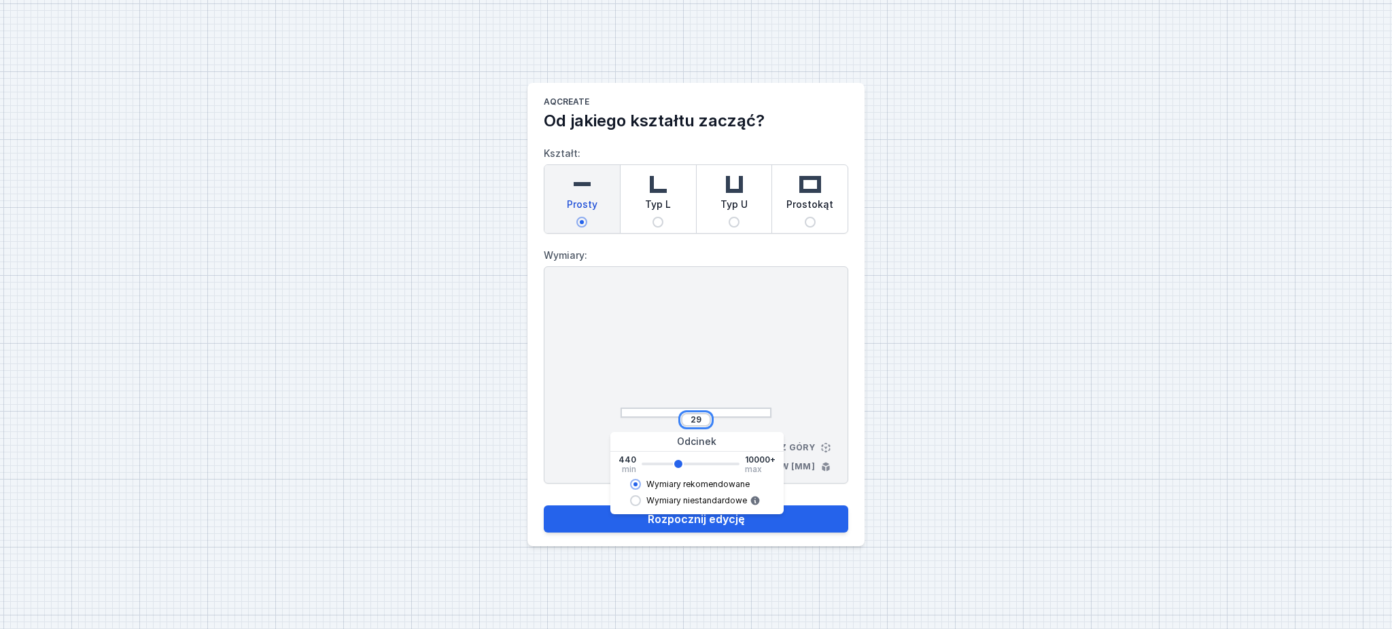
type input "297"
type input "3940"
type input "2970"
type input "3940"
type input "2962"
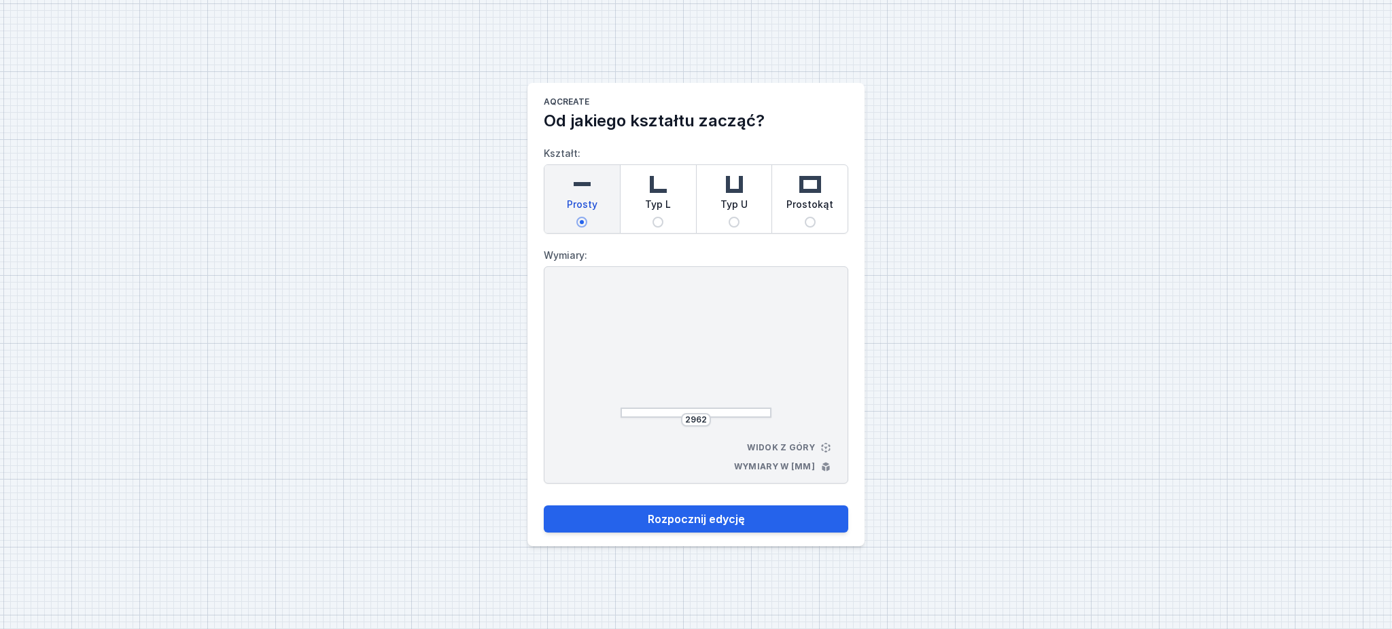
click at [731, 349] on div at bounding box center [696, 353] width 151 height 129
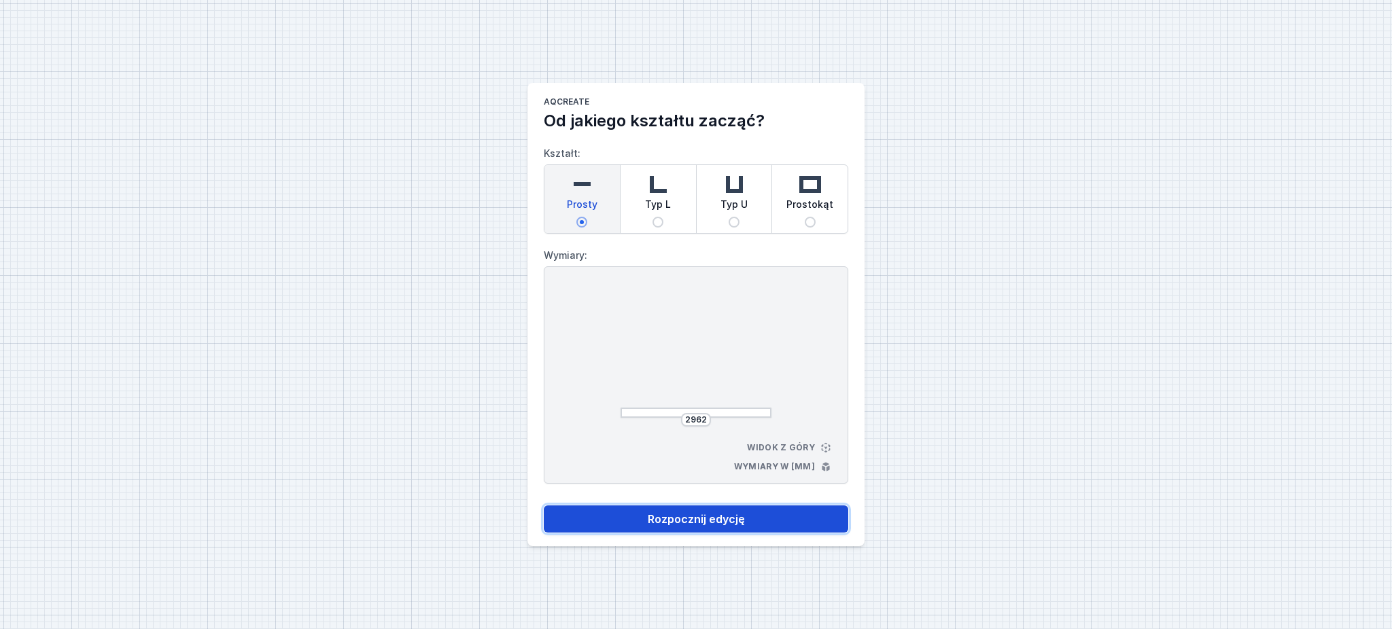
click at [704, 518] on button "Rozpocznij edycję" at bounding box center [696, 519] width 305 height 27
select select "M"
select select "3000"
select select "4"
select select "opal"
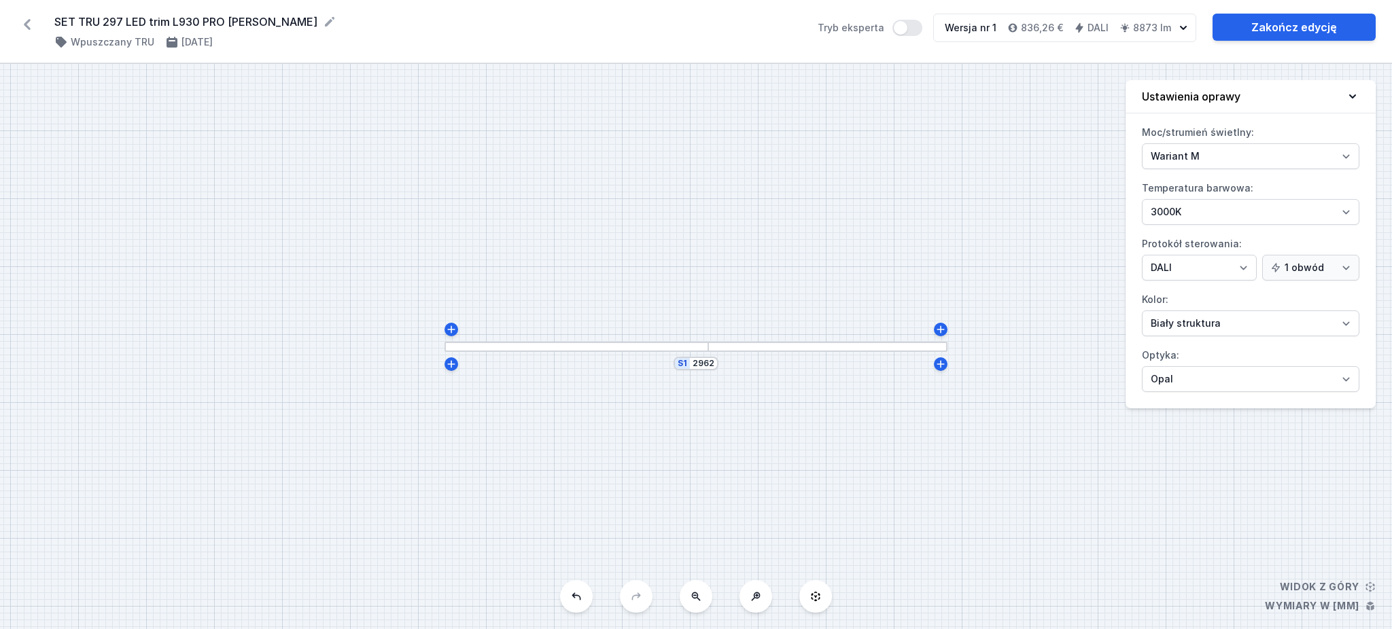
click at [1229, 141] on label "Moc/strumień świetlny: Wariant L Wariant M" at bounding box center [1251, 146] width 218 height 48
click at [1229, 143] on select "Wariant L Wariant M" at bounding box center [1251, 156] width 218 height 26
click at [1232, 152] on select "Wariant L Wariant M" at bounding box center [1251, 156] width 218 height 26
select select "L"
click at [1142, 143] on select "Wariant L Wariant M" at bounding box center [1251, 156] width 218 height 26
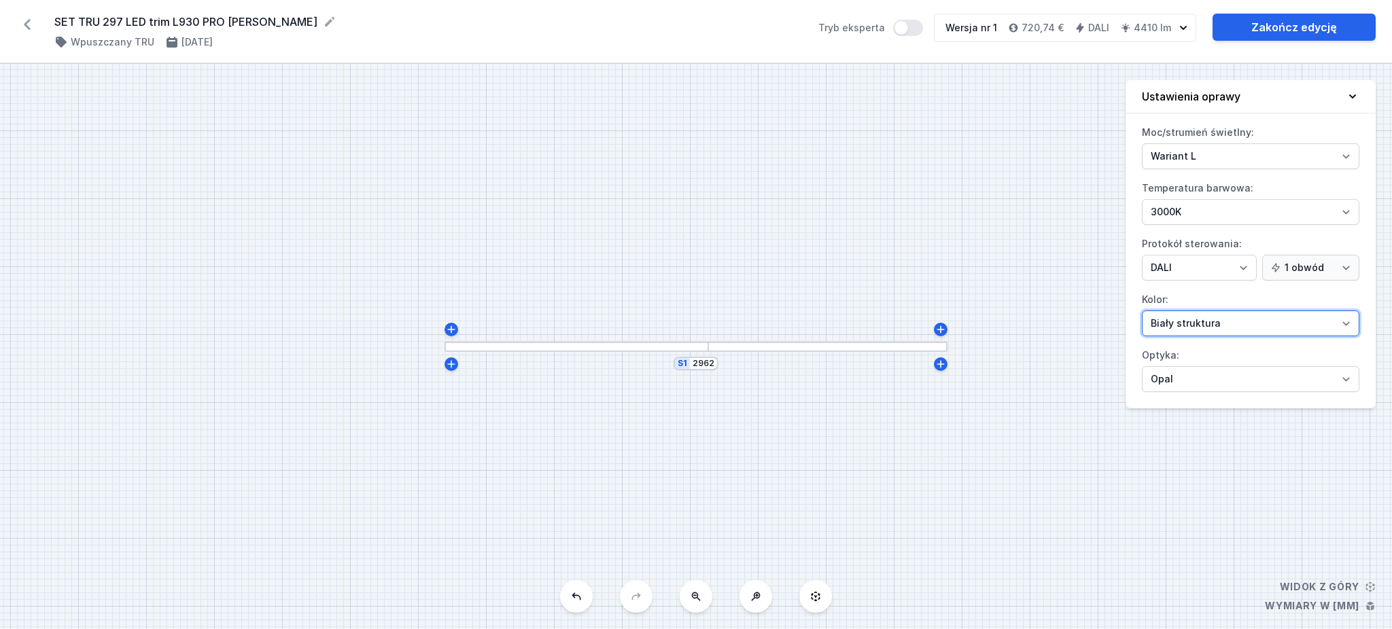
drag, startPoint x: 1183, startPoint y: 325, endPoint x: 1186, endPoint y: 334, distance: 9.9
click at [1183, 325] on select "[PERSON_NAME] struktura [PERSON_NAME] struktura Złoty struktura Miedziany [PERS…" at bounding box center [1251, 324] width 218 height 26
select select "2"
click at [1142, 311] on select "[PERSON_NAME] struktura [PERSON_NAME] struktura Złoty struktura Miedziany [PERS…" at bounding box center [1251, 324] width 218 height 26
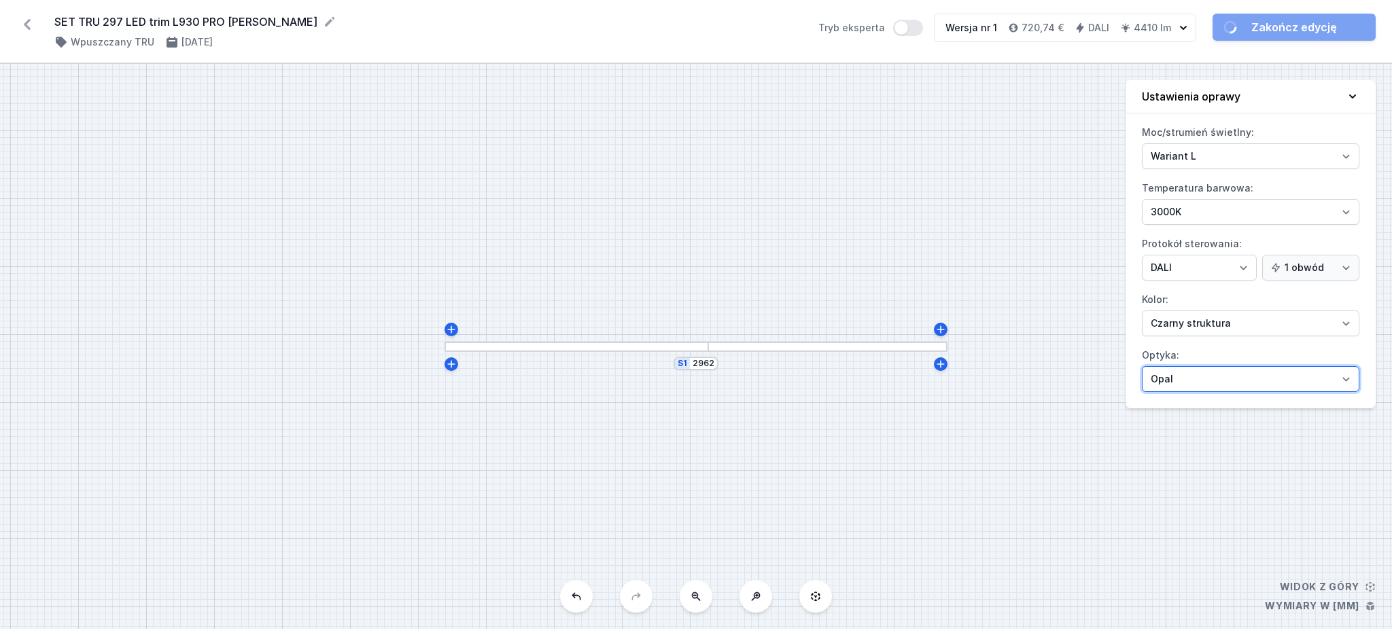
click at [1195, 376] on select "Mikropryzma Opal" at bounding box center [1251, 379] width 218 height 26
select select "microprism"
click at [1142, 366] on select "Mikropryzma Opal" at bounding box center [1251, 379] width 218 height 26
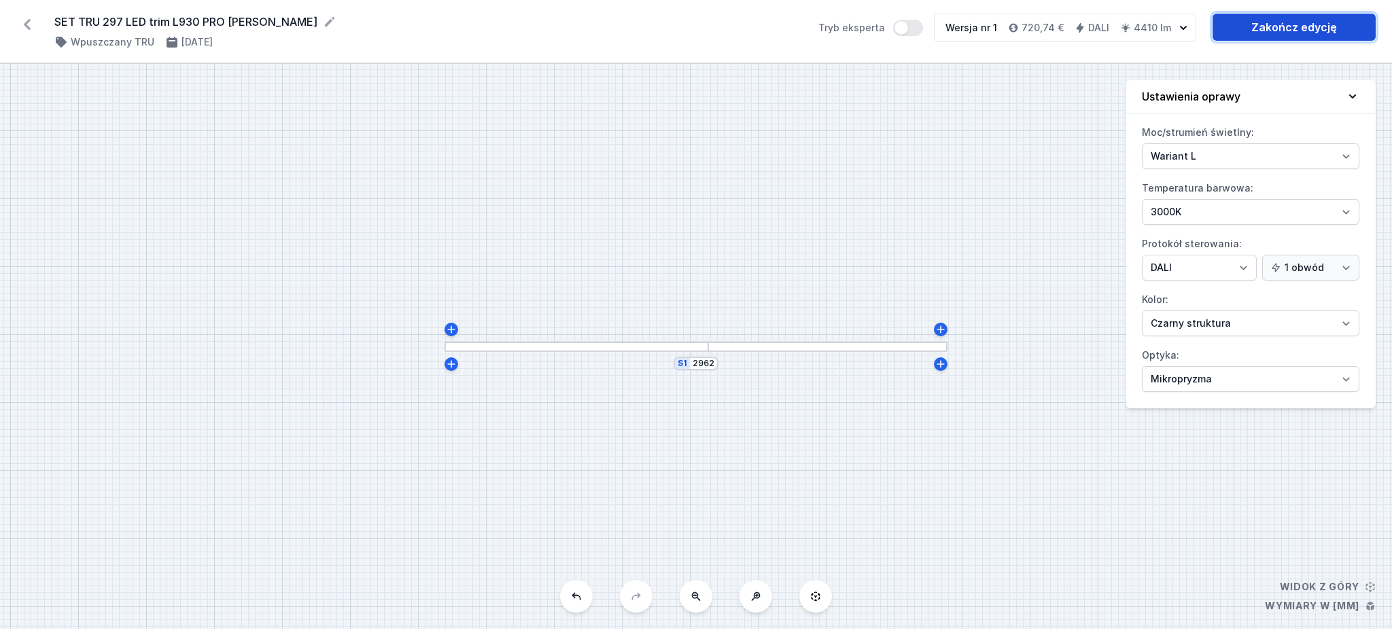
click at [1277, 25] on link "Zakończ edycję" at bounding box center [1294, 27] width 163 height 27
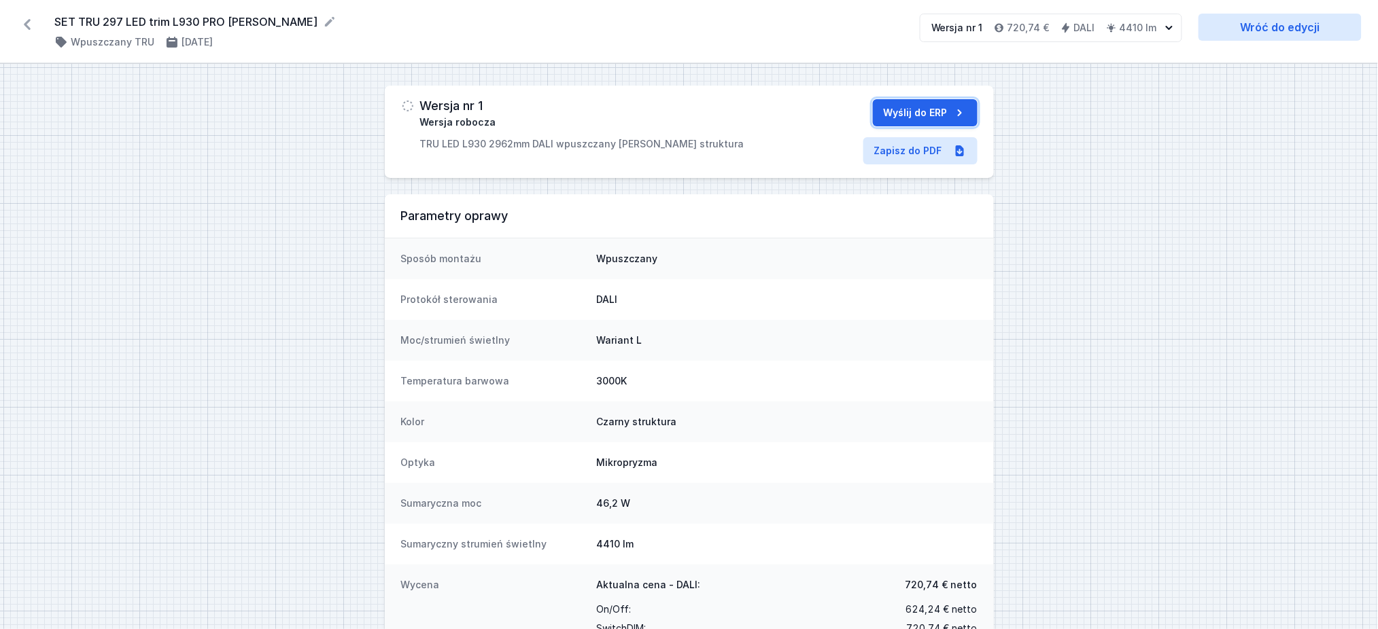
drag, startPoint x: 943, startPoint y: 110, endPoint x: 920, endPoint y: 106, distance: 24.1
click at [944, 109] on button "Wyślij do ERP" at bounding box center [925, 112] width 105 height 27
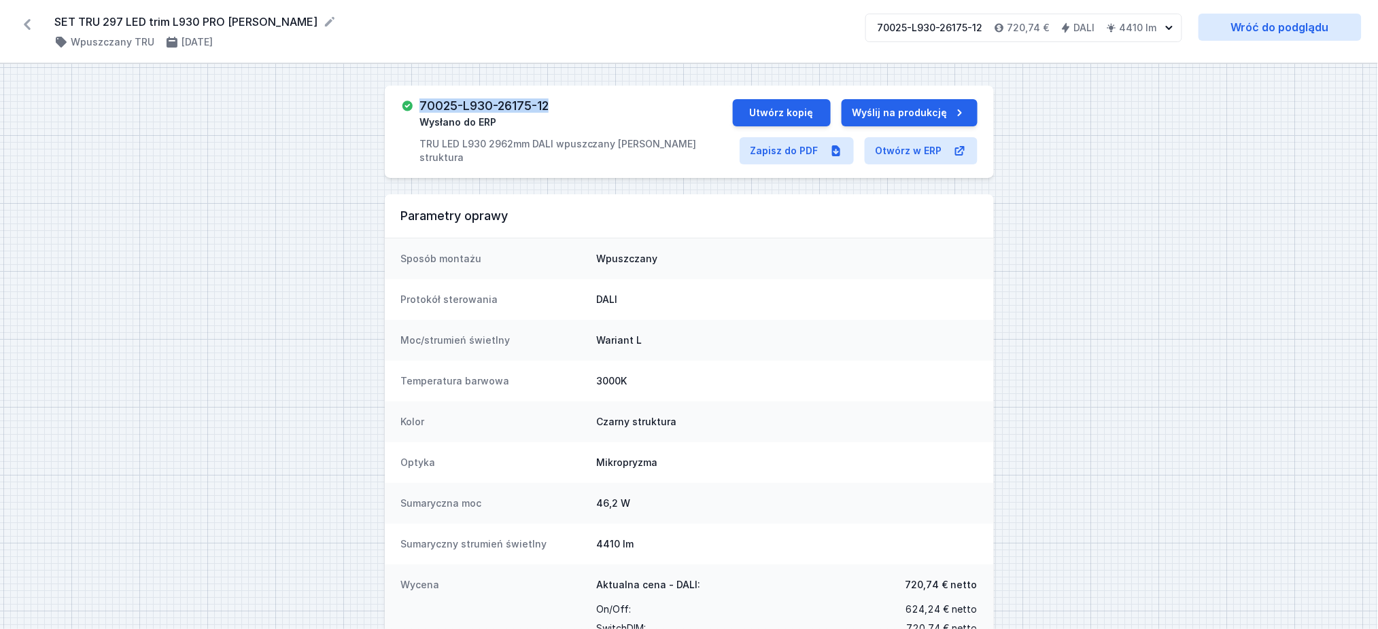
drag, startPoint x: 420, startPoint y: 109, endPoint x: 562, endPoint y: 97, distance: 142.5
click at [562, 97] on div "70025-L930-26175-12 Wysłano do ERP TRU LED L930 2962mm DALI wpuszczany [PERSON_…" at bounding box center [689, 132] width 609 height 92
copy h3 "70025-L930-26175-12"
